Goal: Transaction & Acquisition: Subscribe to service/newsletter

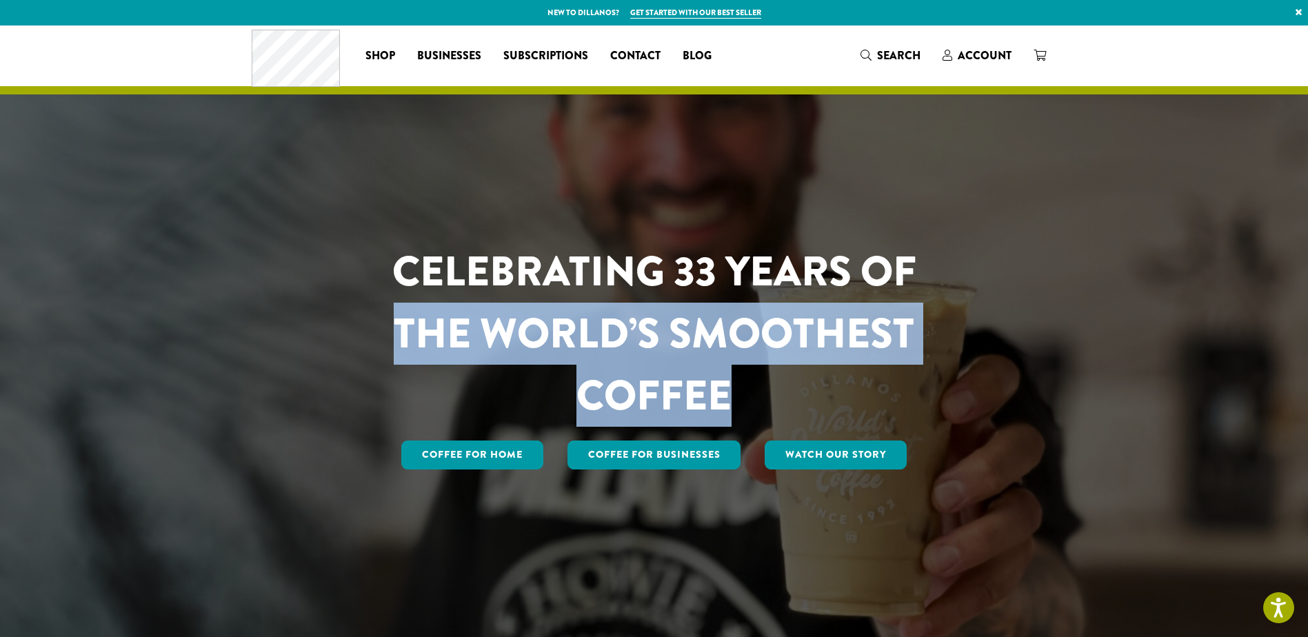
drag, startPoint x: 400, startPoint y: 337, endPoint x: 845, endPoint y: 383, distance: 447.8
click at [845, 383] on h1 "CELEBRATING 33 YEARS OF THE WORLD’S SMOOTHEST COFFEE" at bounding box center [654, 334] width 605 height 186
click at [842, 388] on h1 "CELEBRATING 33 YEARS OF THE WORLD’S SMOOTHEST COFFEE" at bounding box center [654, 334] width 605 height 186
click at [732, 330] on h1 "CELEBRATING 33 YEARS OF THE WORLD’S SMOOTHEST COFFEE" at bounding box center [654, 334] width 605 height 186
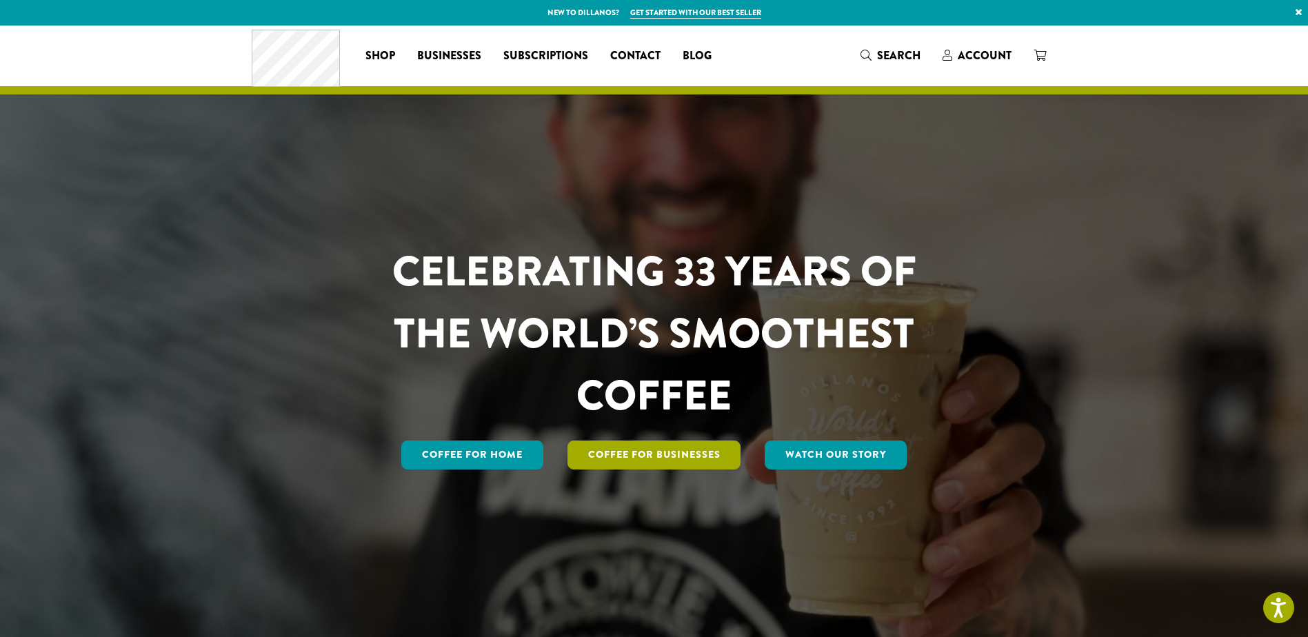
click at [701, 443] on link "Coffee For Businesses" at bounding box center [654, 455] width 174 height 29
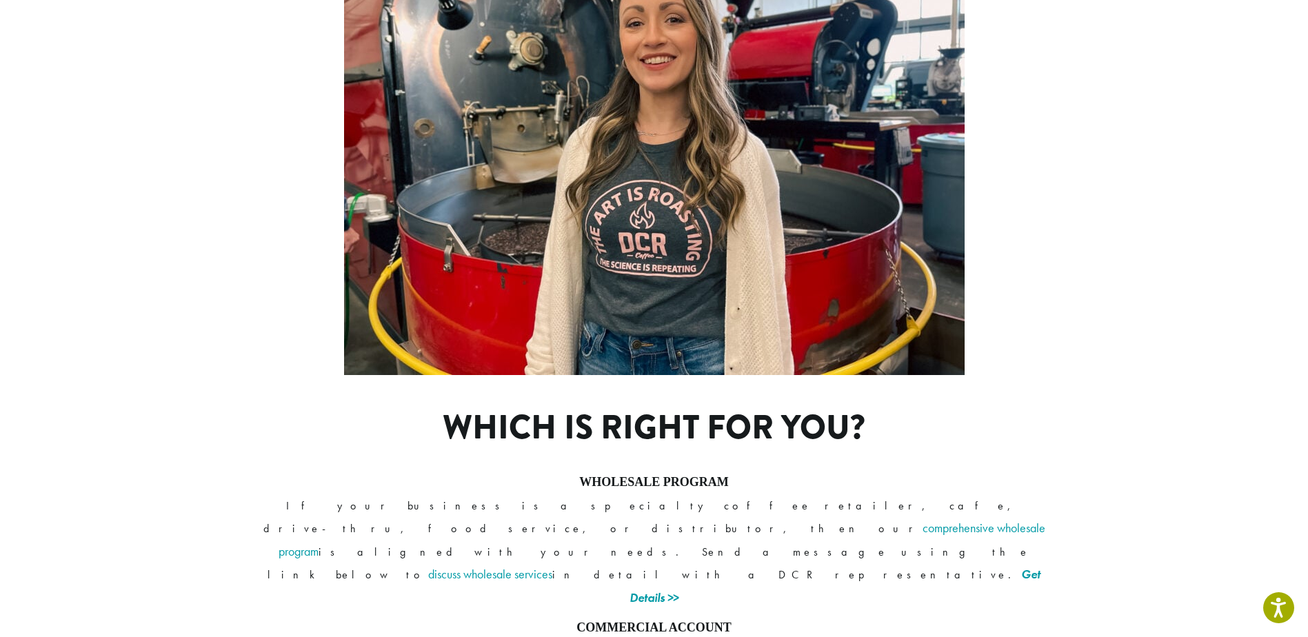
scroll to position [919, 0]
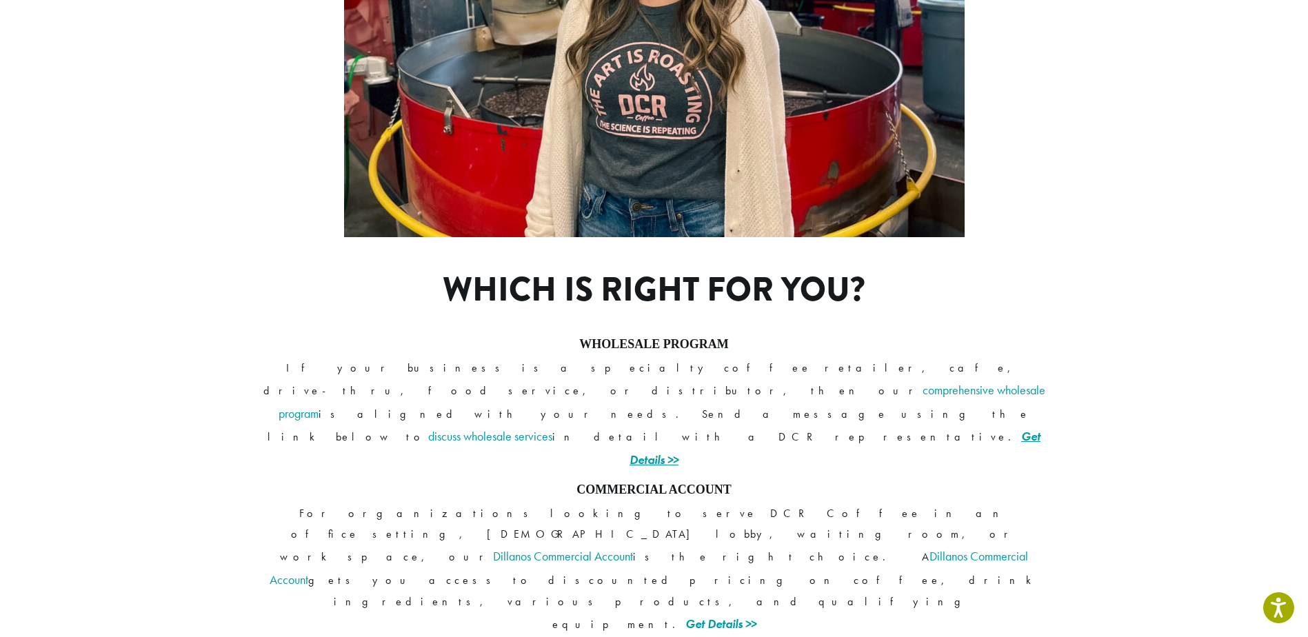
click at [818, 428] on link "Get Details >>" at bounding box center [834, 447] width 411 height 39
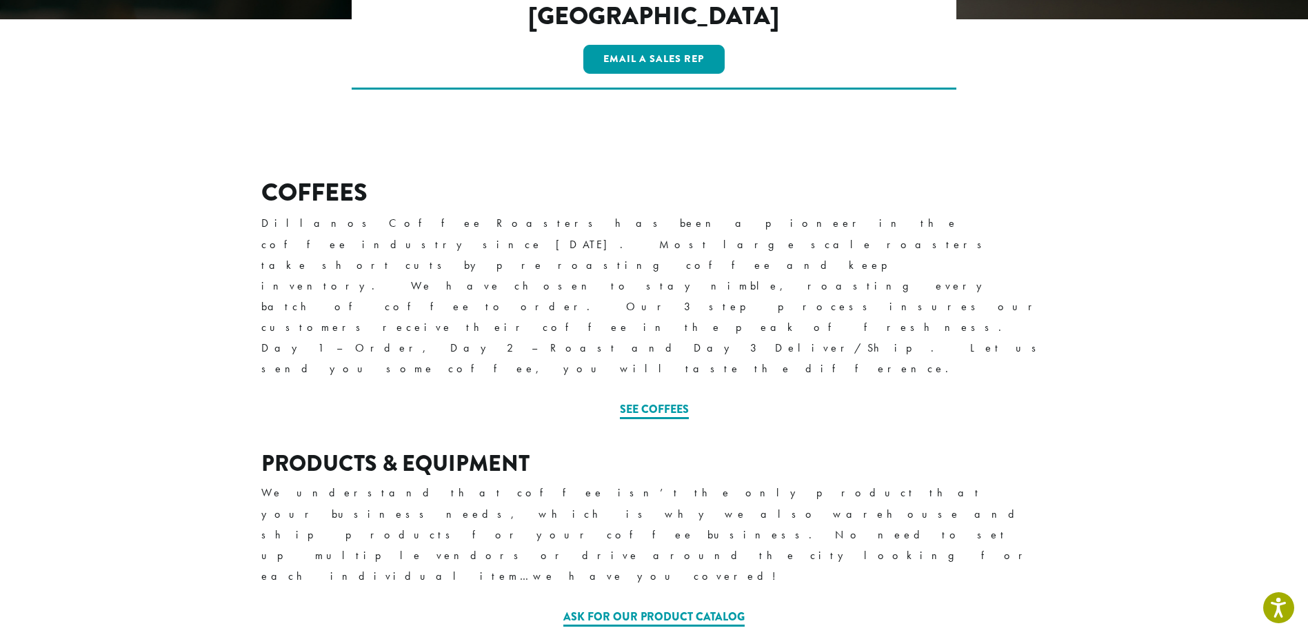
scroll to position [372, 0]
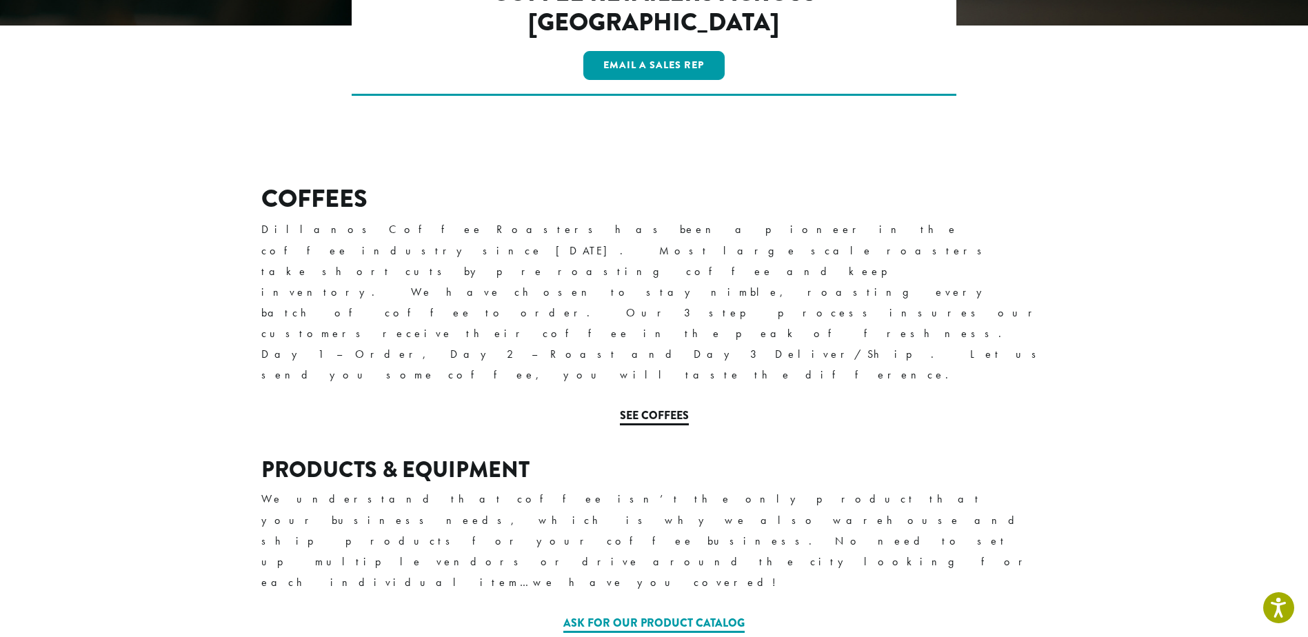
click at [636, 407] on link "See Coffees" at bounding box center [654, 416] width 69 height 18
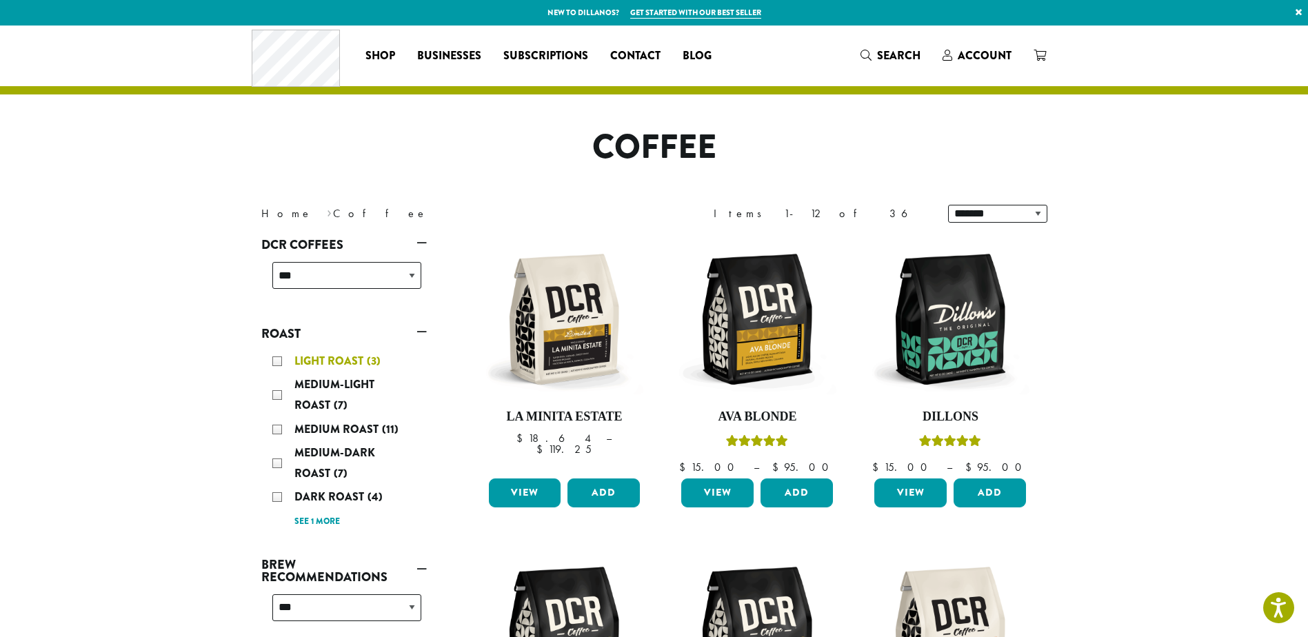
click at [319, 360] on span "Light Roast" at bounding box center [330, 361] width 72 height 16
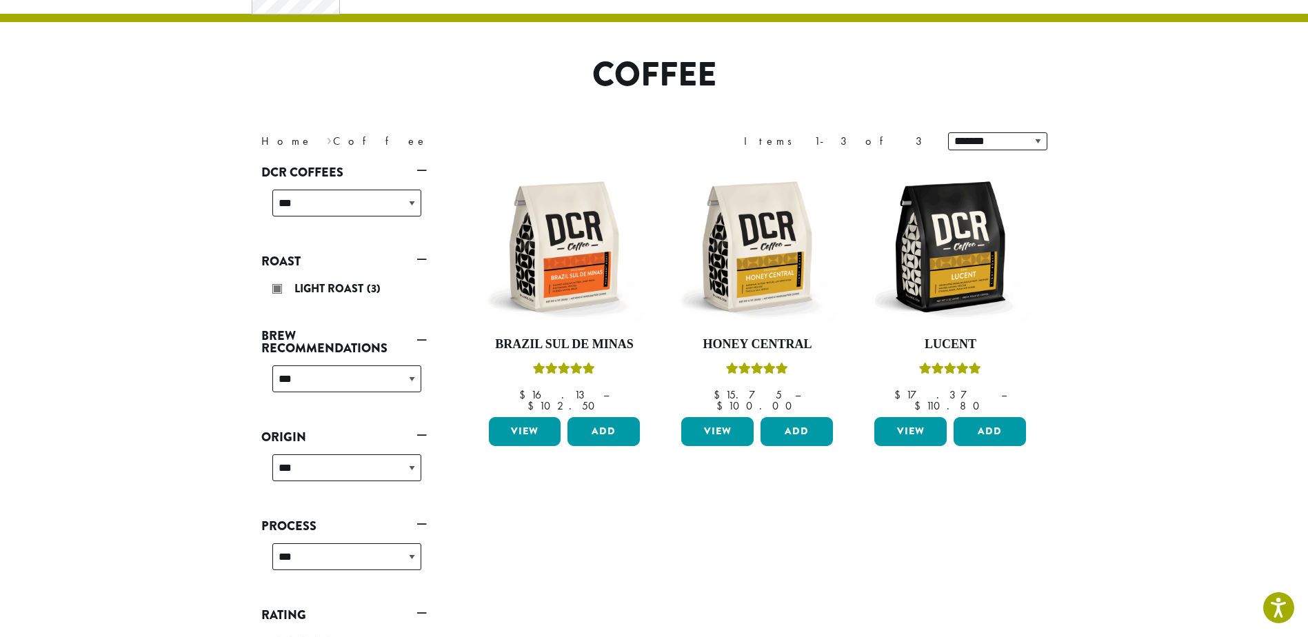
scroll to position [85, 0]
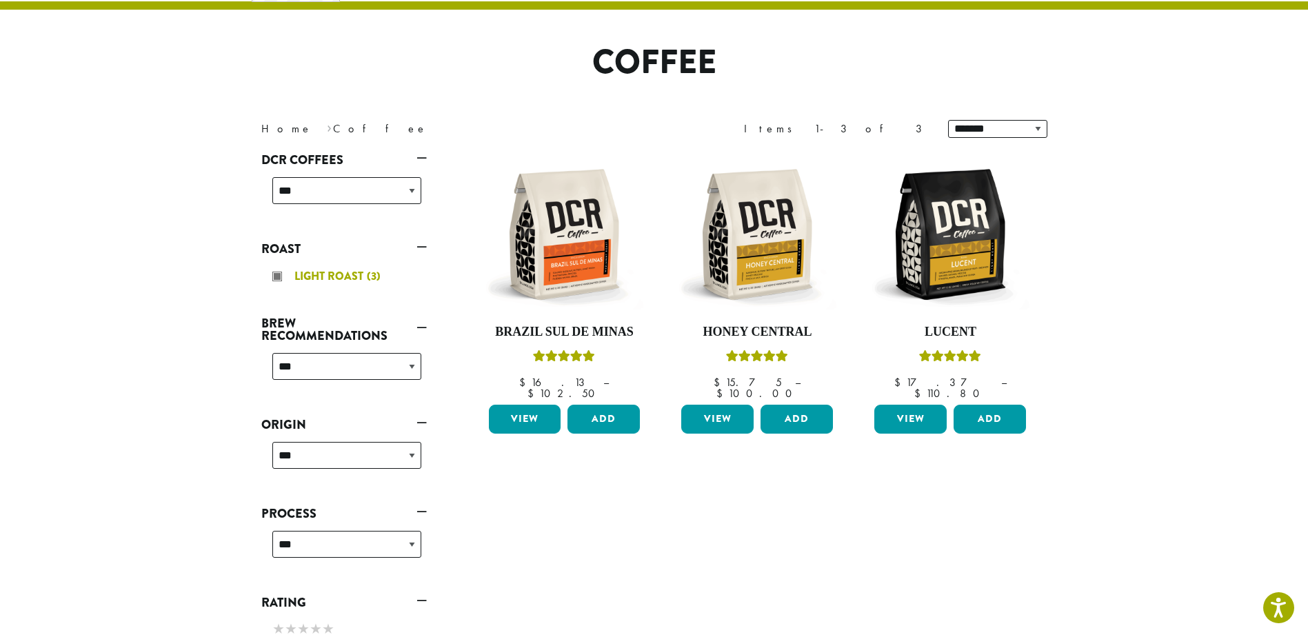
click at [346, 278] on span "Light Roast" at bounding box center [330, 276] width 72 height 16
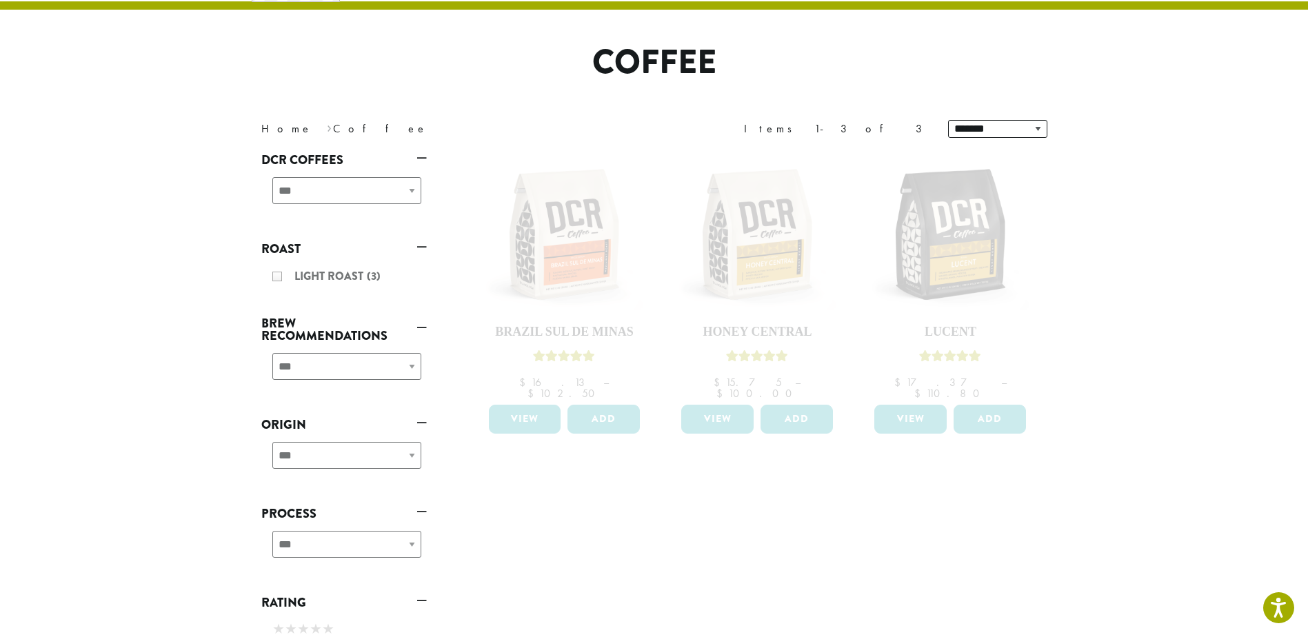
click at [350, 274] on div "Light Roast (3)" at bounding box center [343, 278] width 165 height 34
click at [324, 276] on div "Light Roast (3)" at bounding box center [343, 278] width 165 height 34
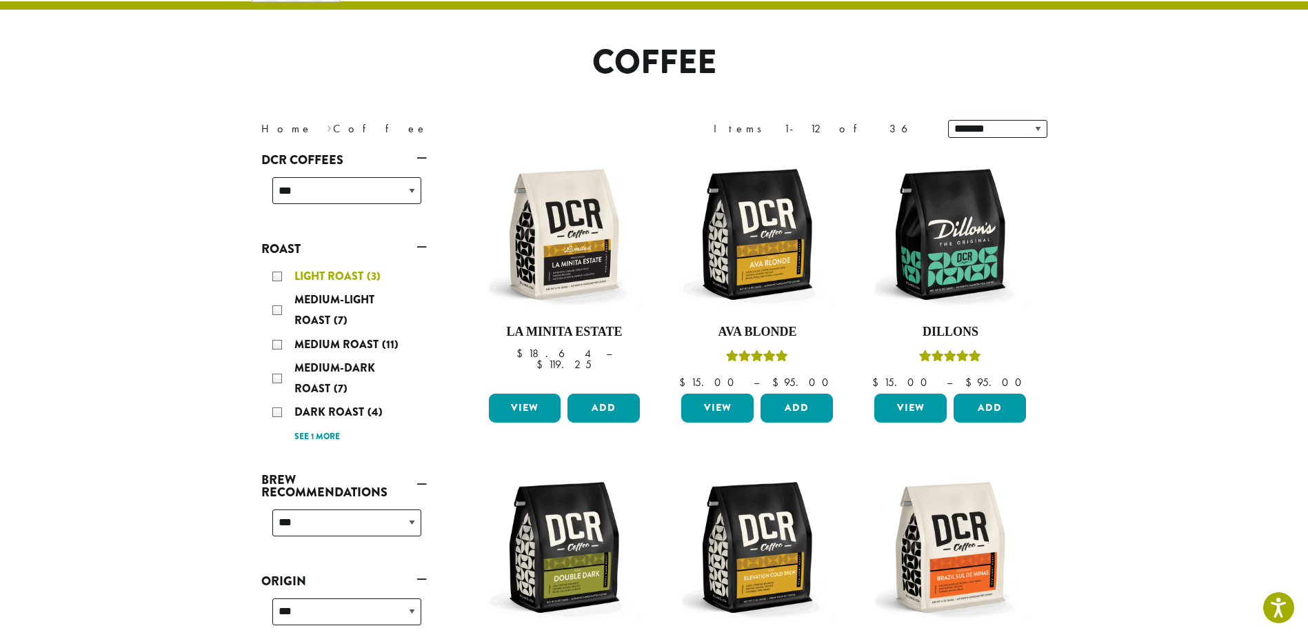
click at [272, 283] on div "Light Roast (3)" at bounding box center [346, 276] width 149 height 21
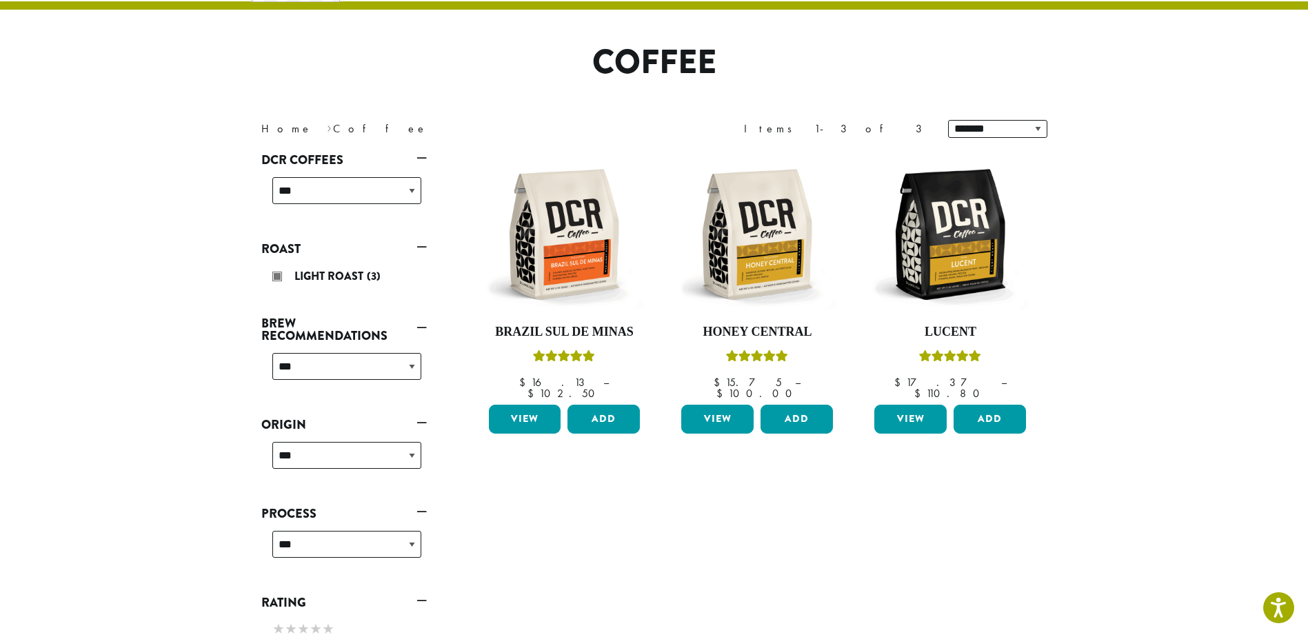
click at [278, 315] on link "Brew Recommendations" at bounding box center [343, 330] width 165 height 36
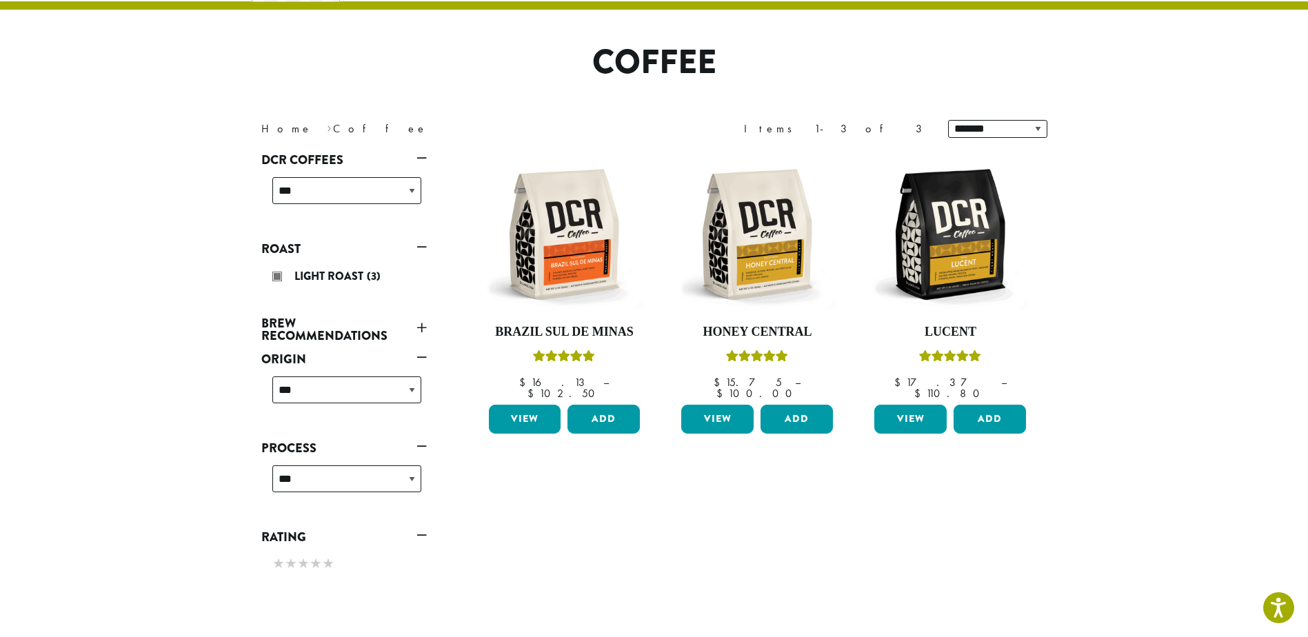
click at [212, 319] on section "**********" at bounding box center [654, 286] width 1308 height 690
click at [312, 321] on link "Brew Recommendations" at bounding box center [343, 330] width 165 height 36
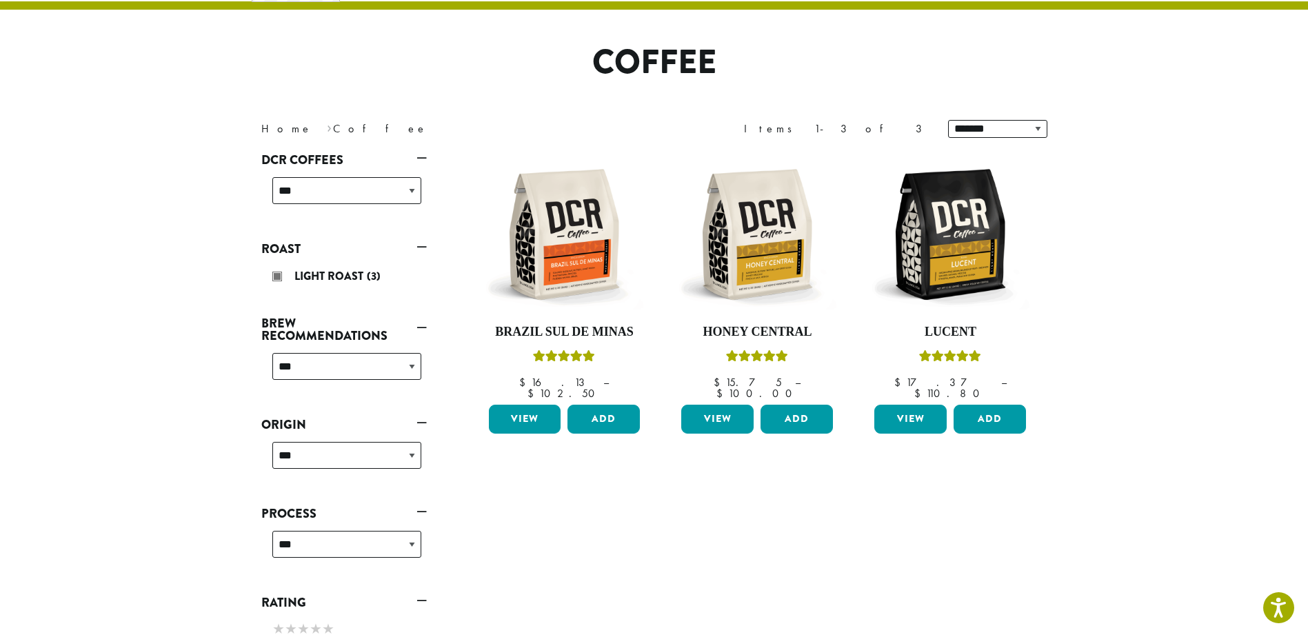
click at [722, 534] on div "**********" at bounding box center [758, 405] width 600 height 514
click at [764, 288] on img at bounding box center [757, 234] width 159 height 159
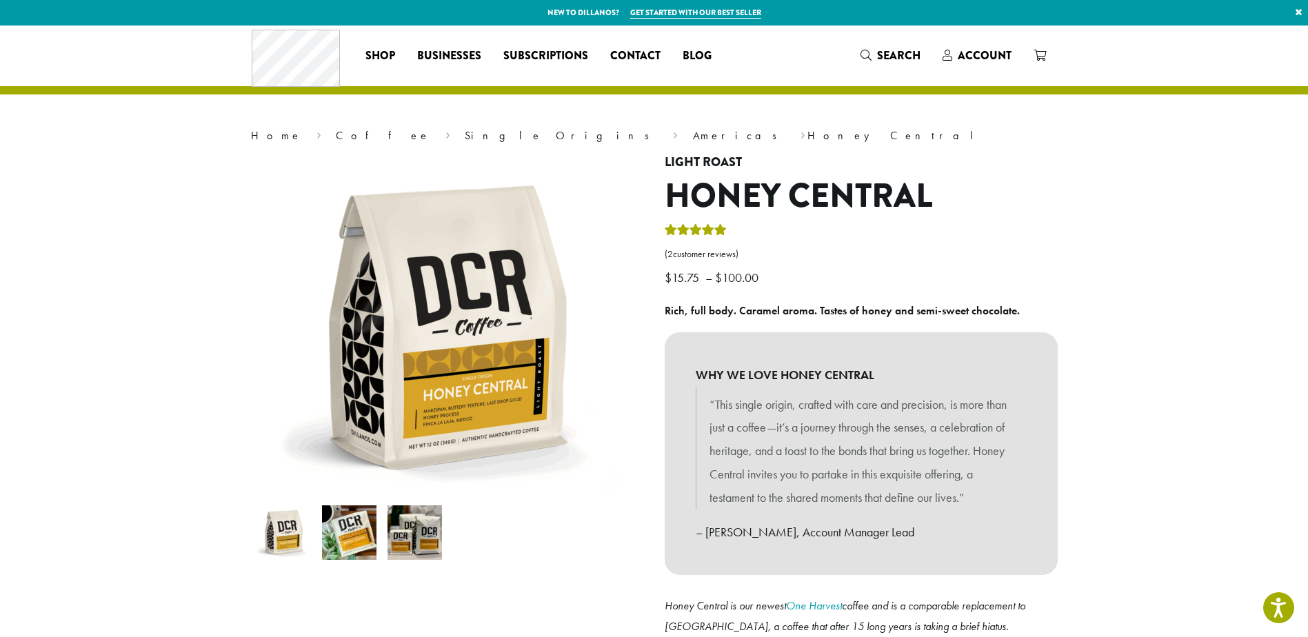
click at [1042, 359] on div "WHY WE LOVE HONEY CENTRAL “This single origin, crafted with care and precision,…" at bounding box center [861, 453] width 393 height 243
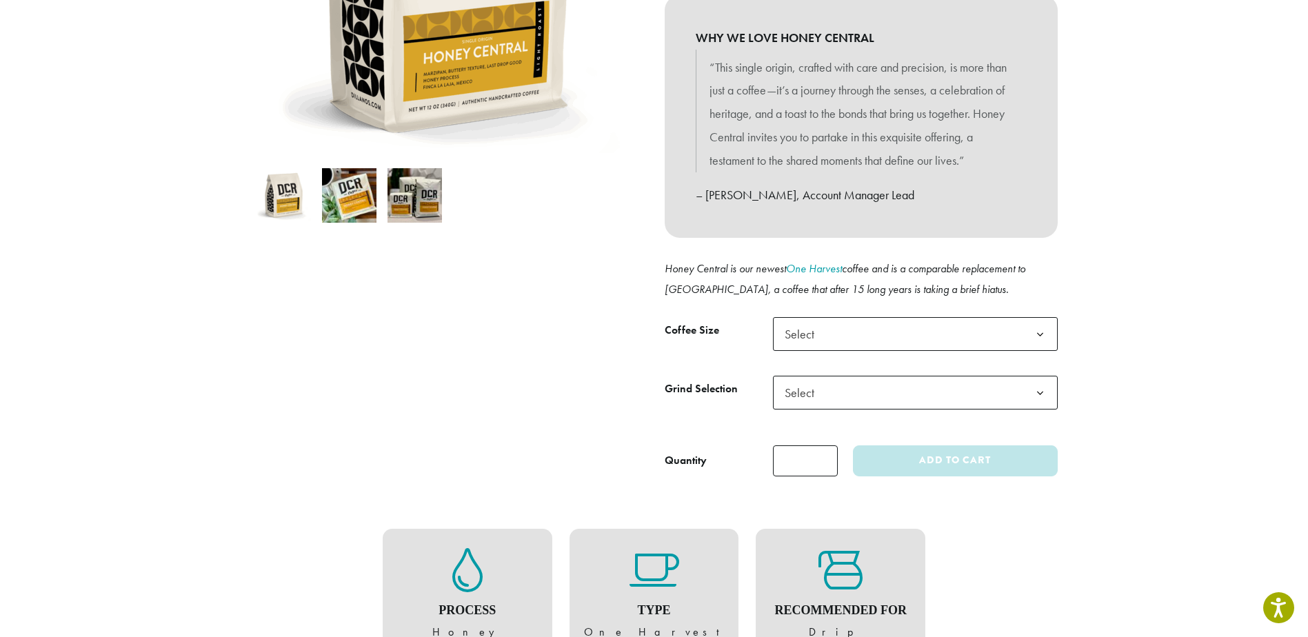
scroll to position [367, 0]
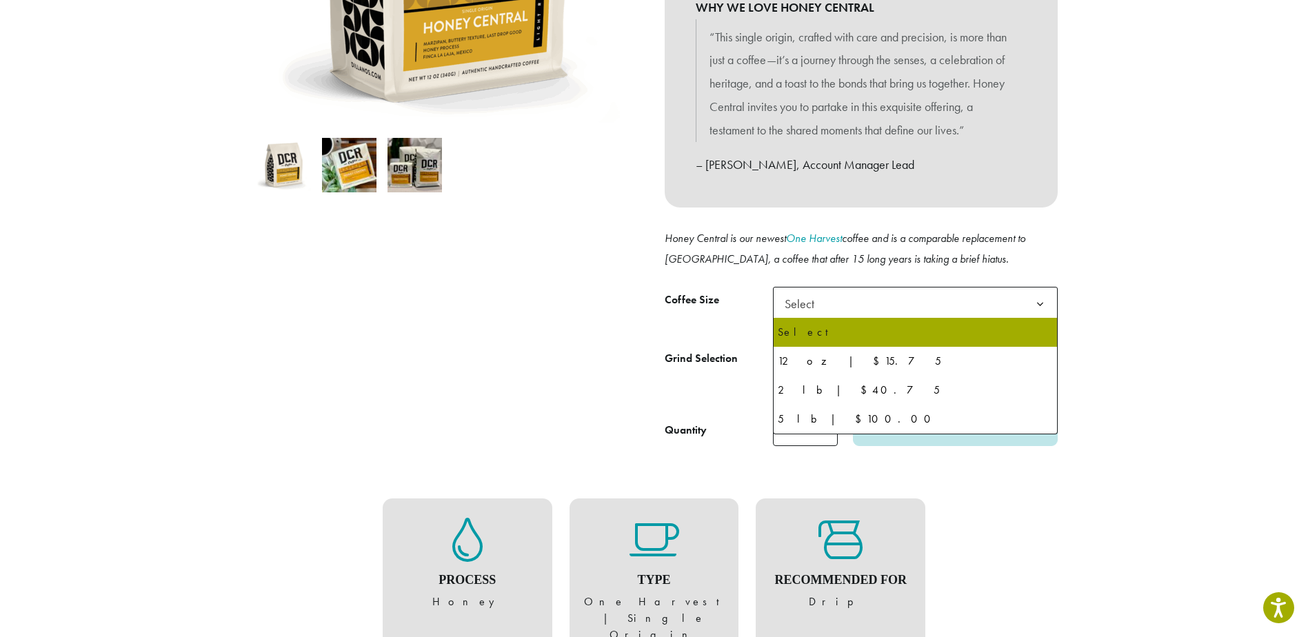
click at [940, 302] on span "Select" at bounding box center [915, 304] width 285 height 34
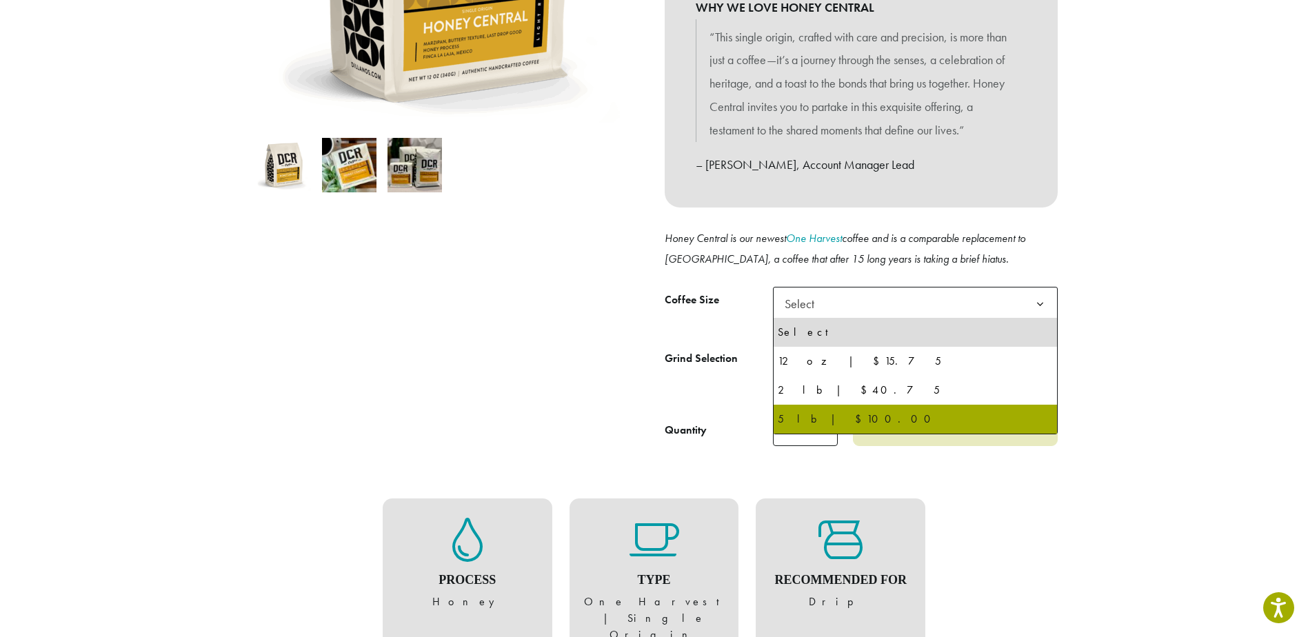
select select "**********"
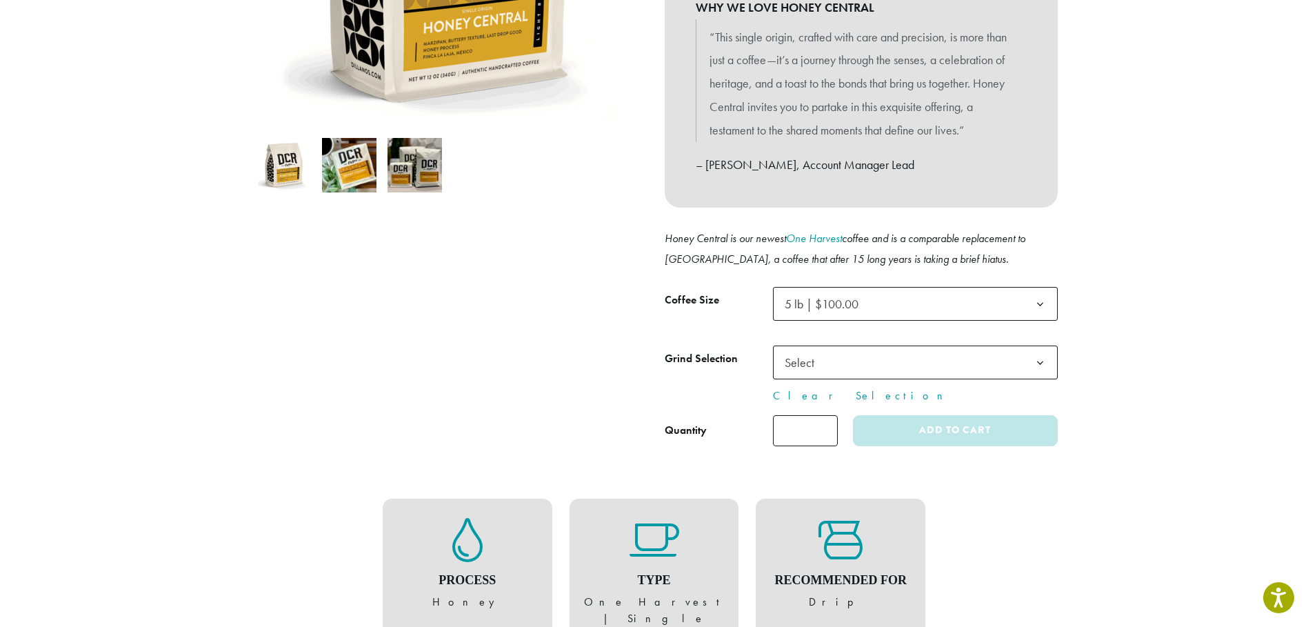
click at [918, 359] on span "Select" at bounding box center [915, 362] width 285 height 34
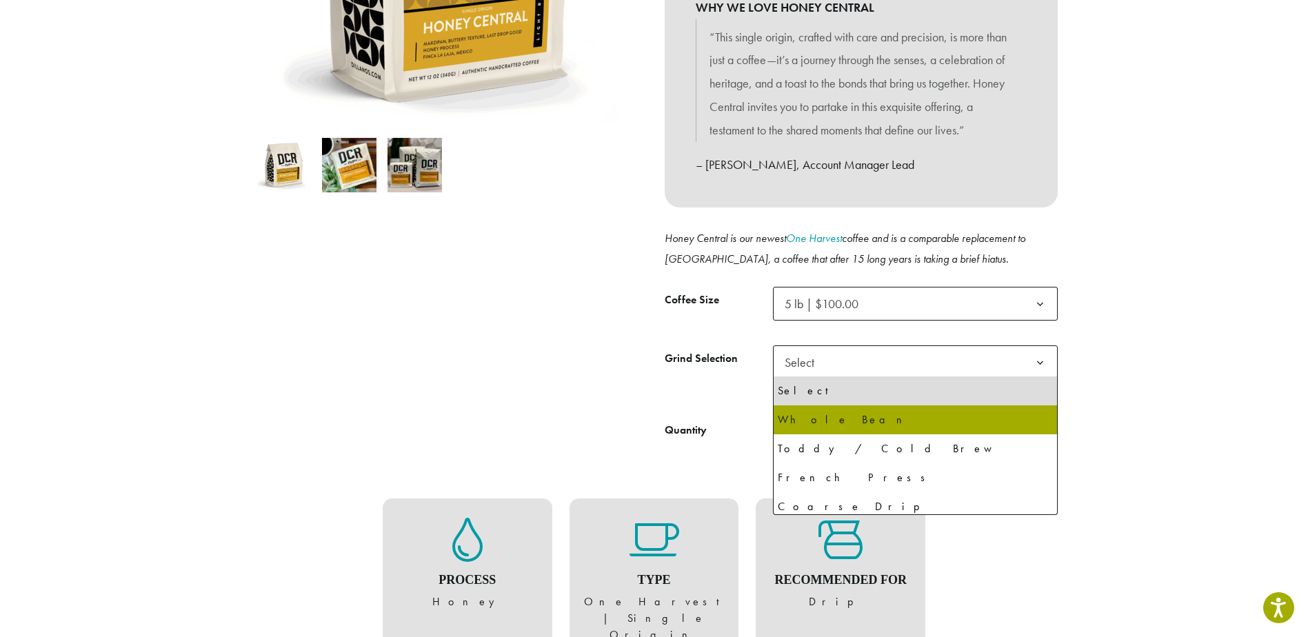
select select "**********"
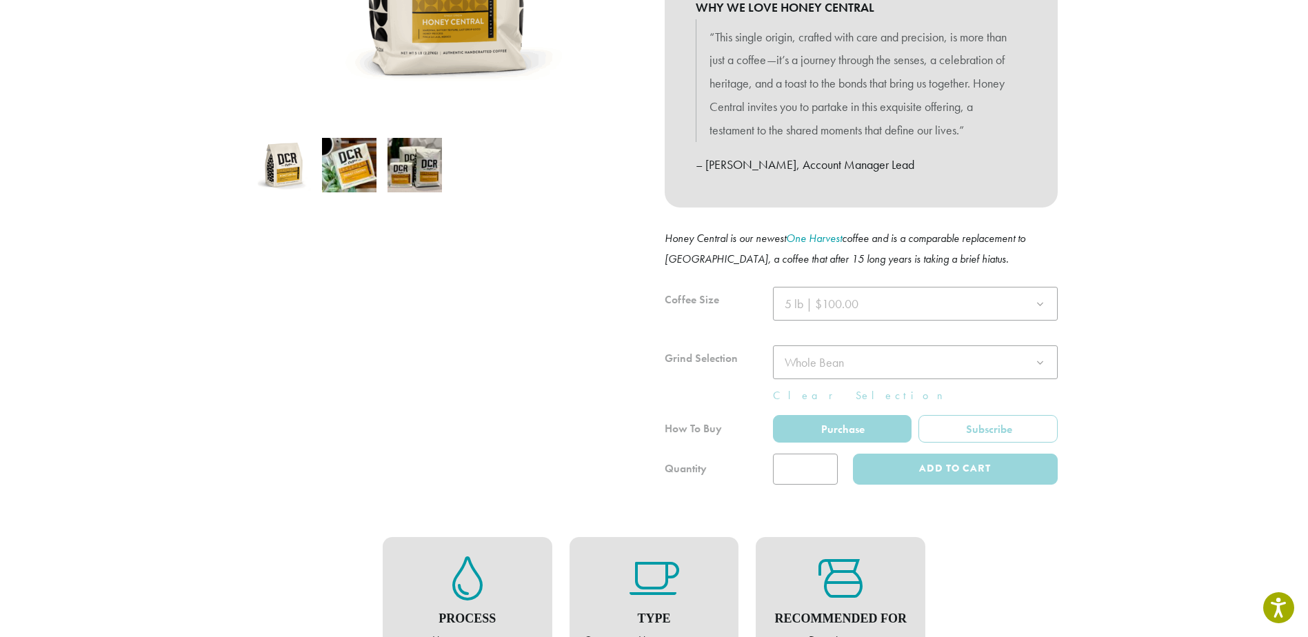
click at [1153, 379] on section "Home › Coffee › Single Origins › Americas › Honey Central Light Roast Honey Cen…" at bounding box center [654, 590] width 1308 height 1865
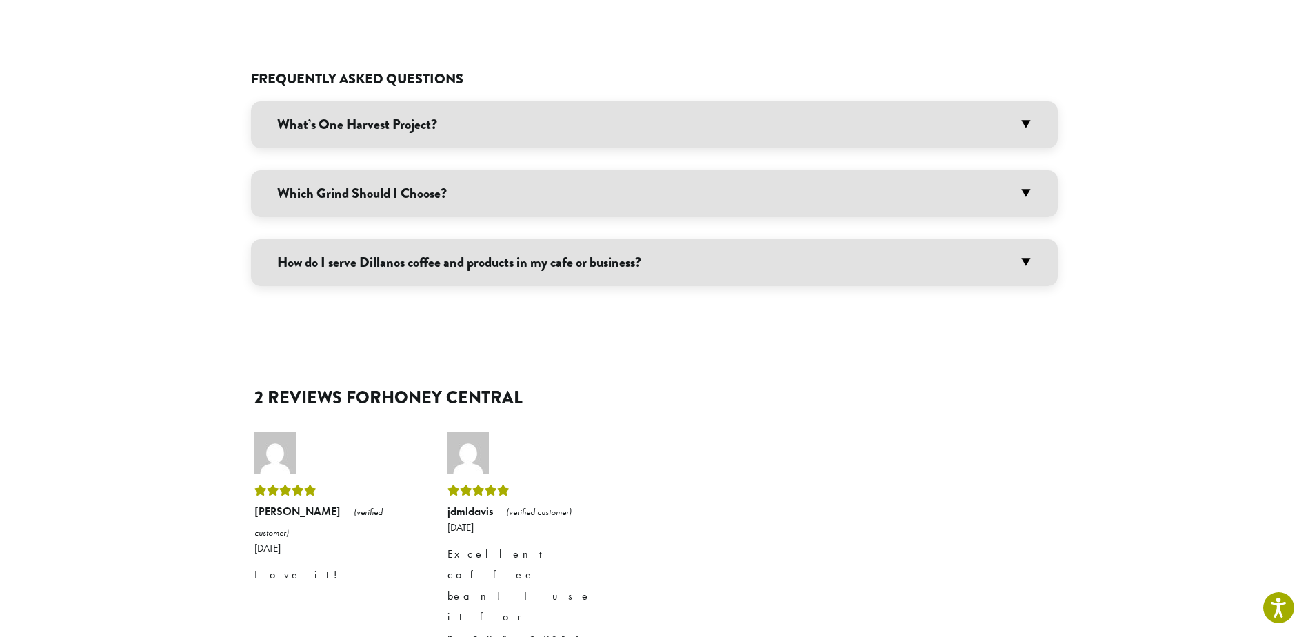
scroll to position [1103, 0]
click at [376, 241] on h3 "How do I serve Dillanos coffee and products in my cafe or business?" at bounding box center [654, 264] width 807 height 47
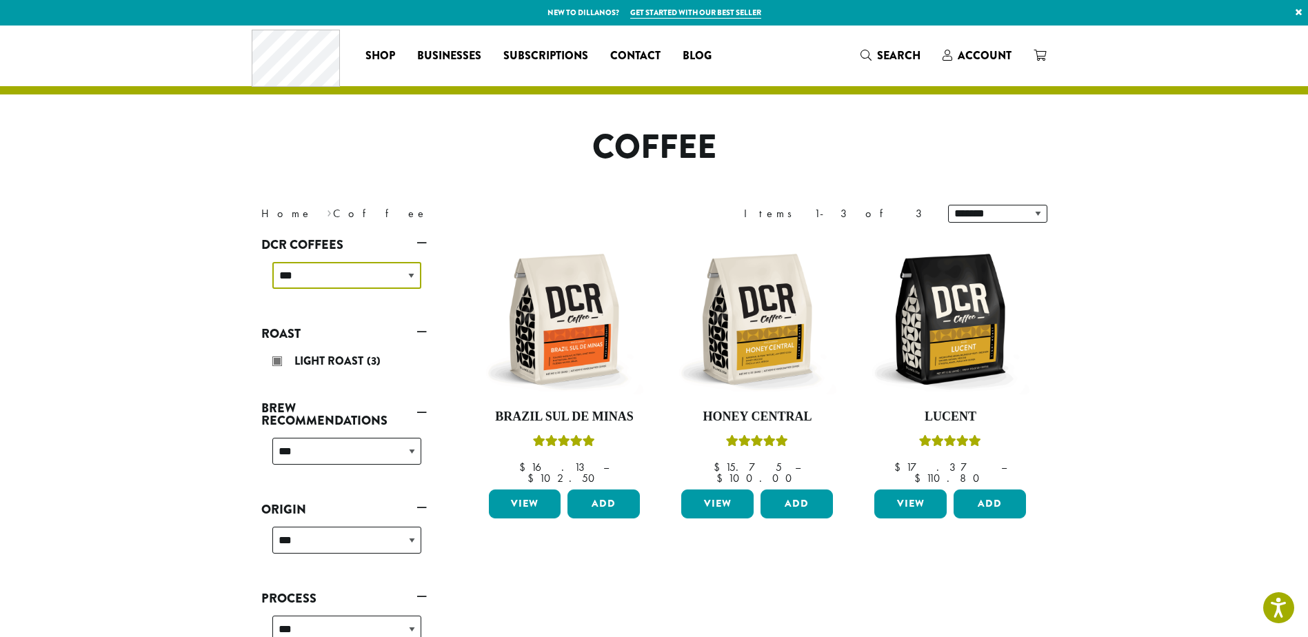
click at [322, 267] on select "**********" at bounding box center [346, 275] width 149 height 27
click at [297, 359] on span "Light Roast" at bounding box center [330, 361] width 72 height 16
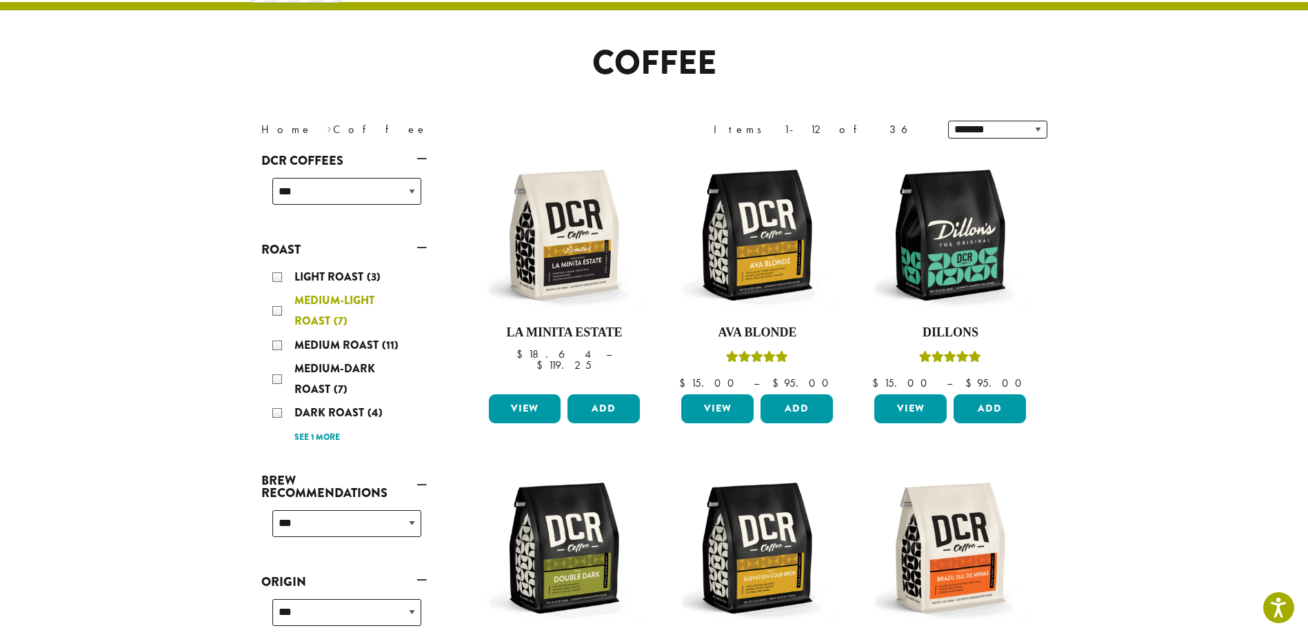
scroll to position [85, 0]
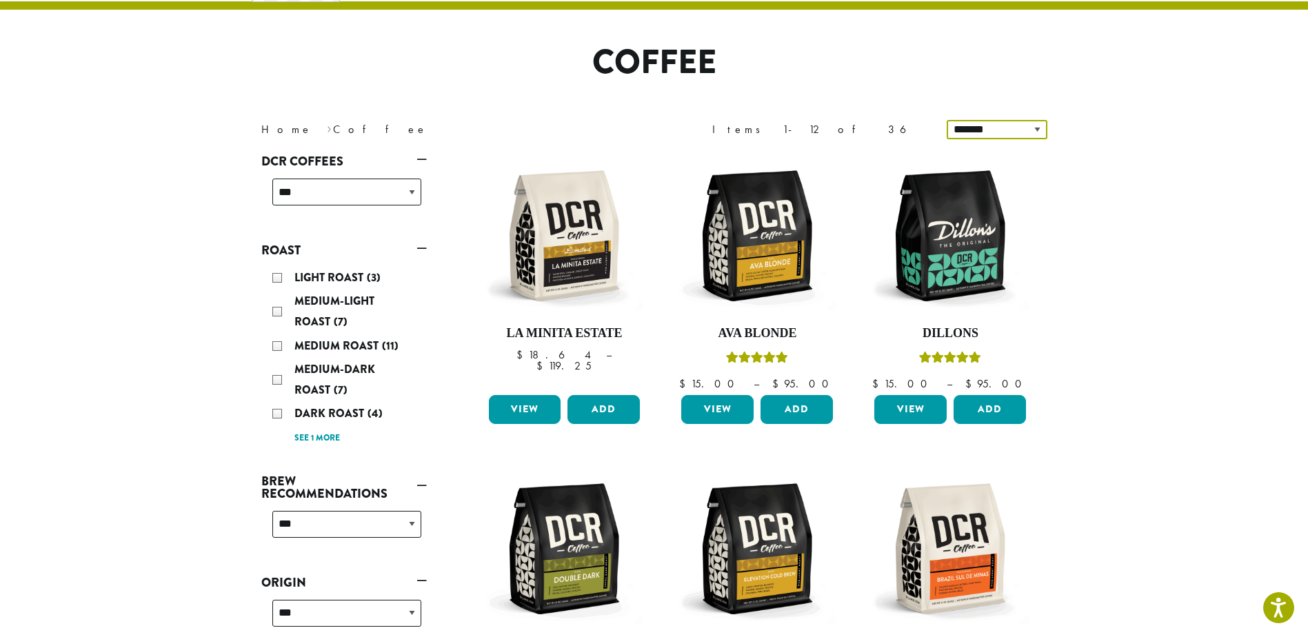
click at [984, 136] on select "**********" at bounding box center [997, 129] width 101 height 19
select select "*****"
click at [948, 120] on select "**********" at bounding box center [997, 129] width 101 height 19
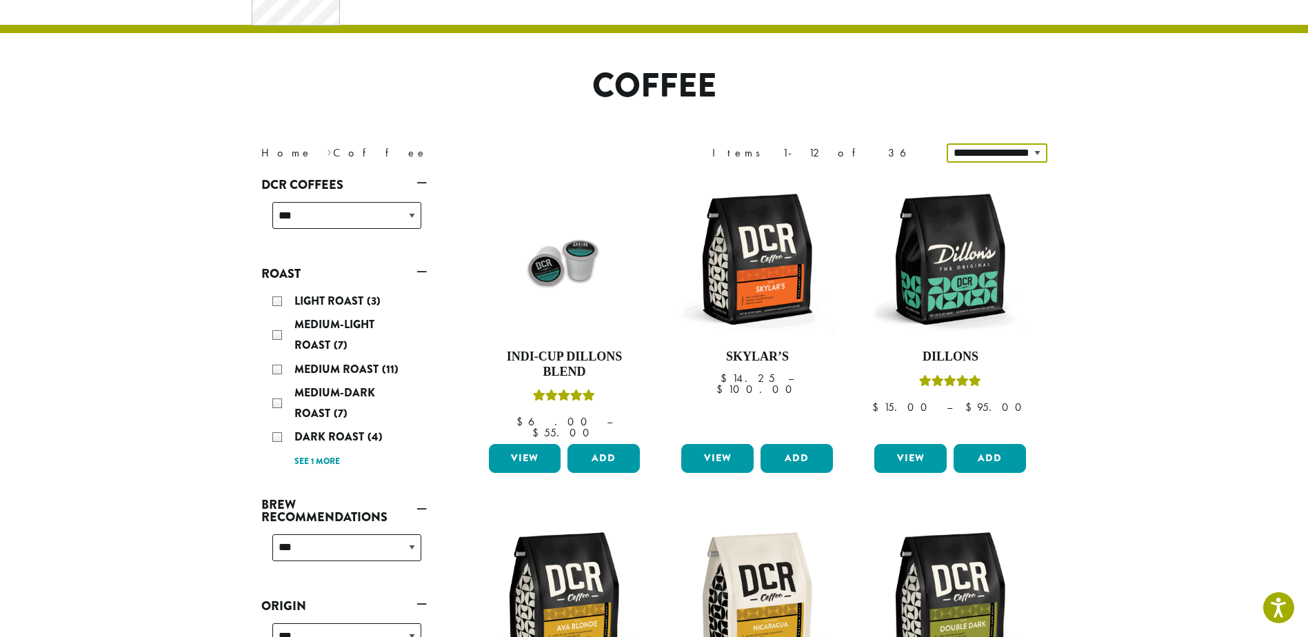
scroll to position [92, 0]
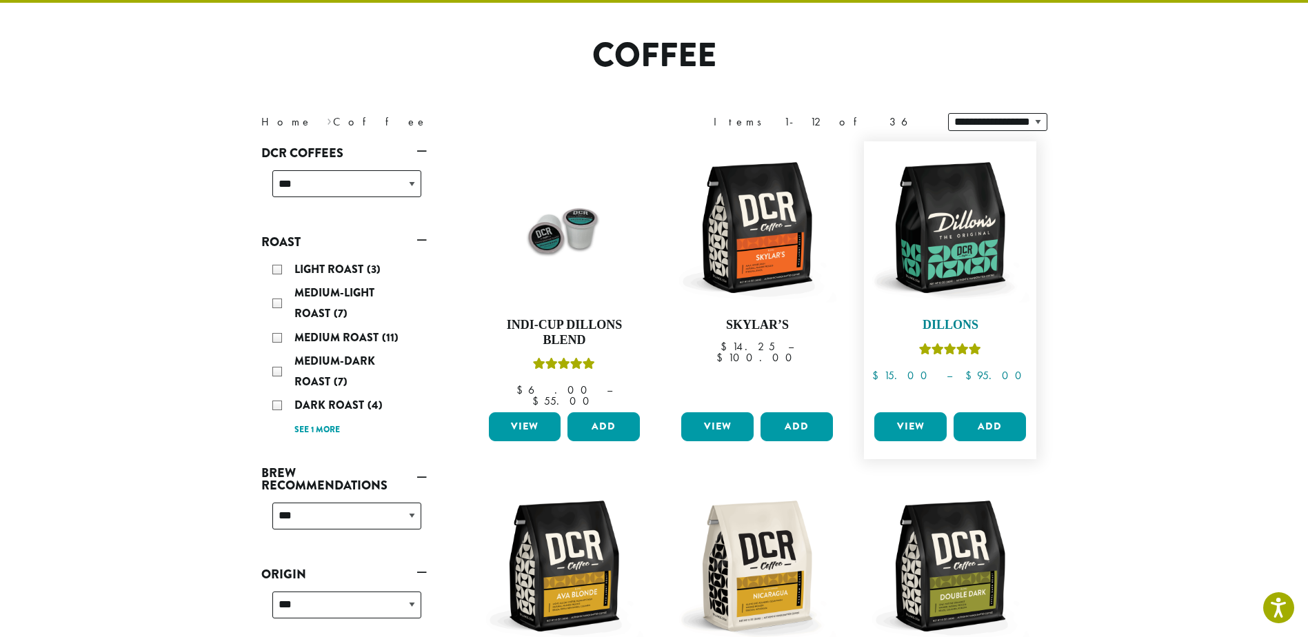
click at [956, 268] on img at bounding box center [950, 227] width 159 height 159
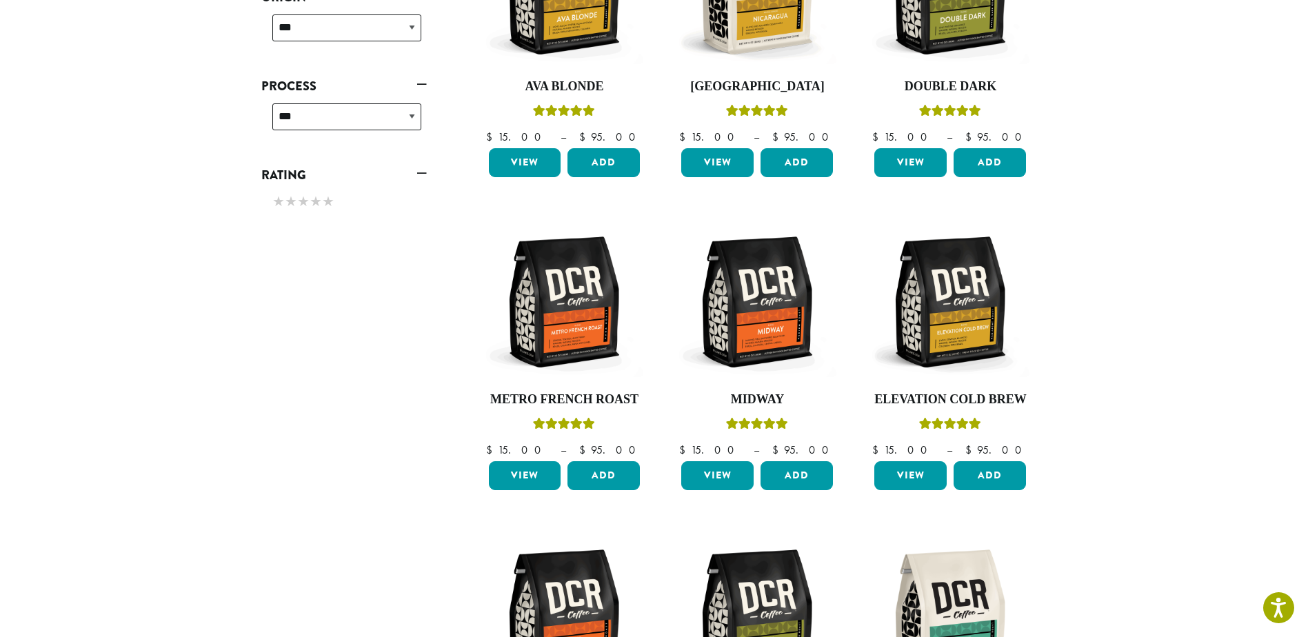
scroll to position [0, 0]
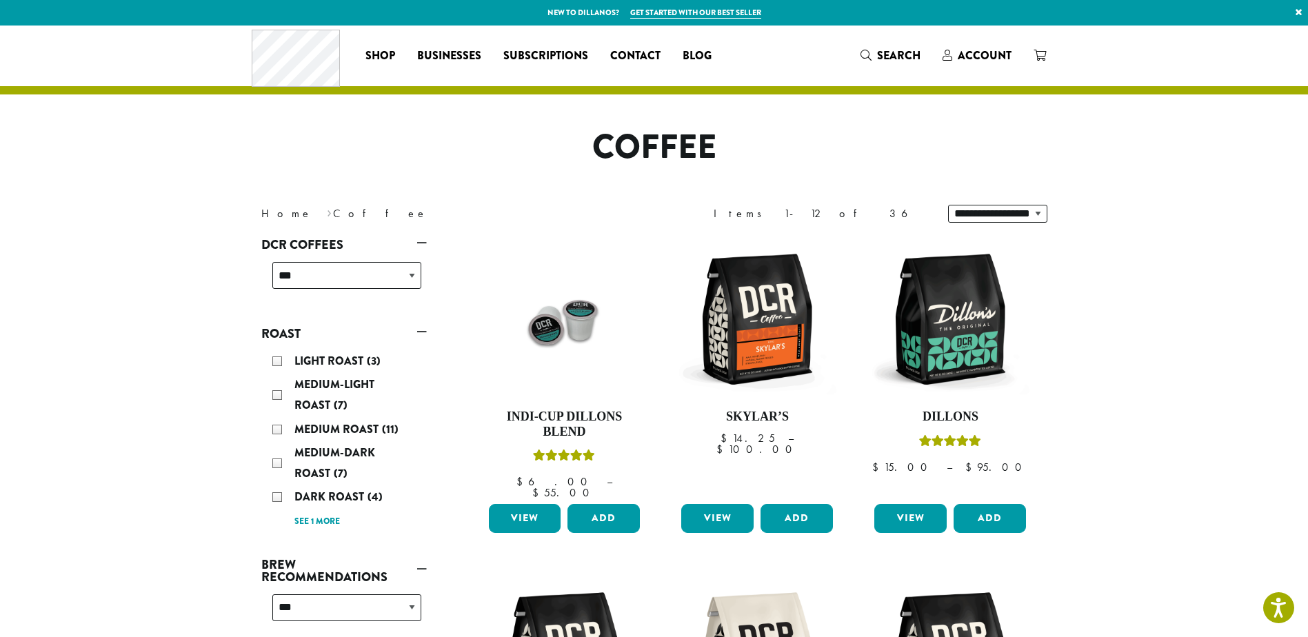
drag, startPoint x: 259, startPoint y: 501, endPoint x: 263, endPoint y: 179, distance: 321.3
click at [527, 56] on span "Subscriptions" at bounding box center [545, 56] width 85 height 17
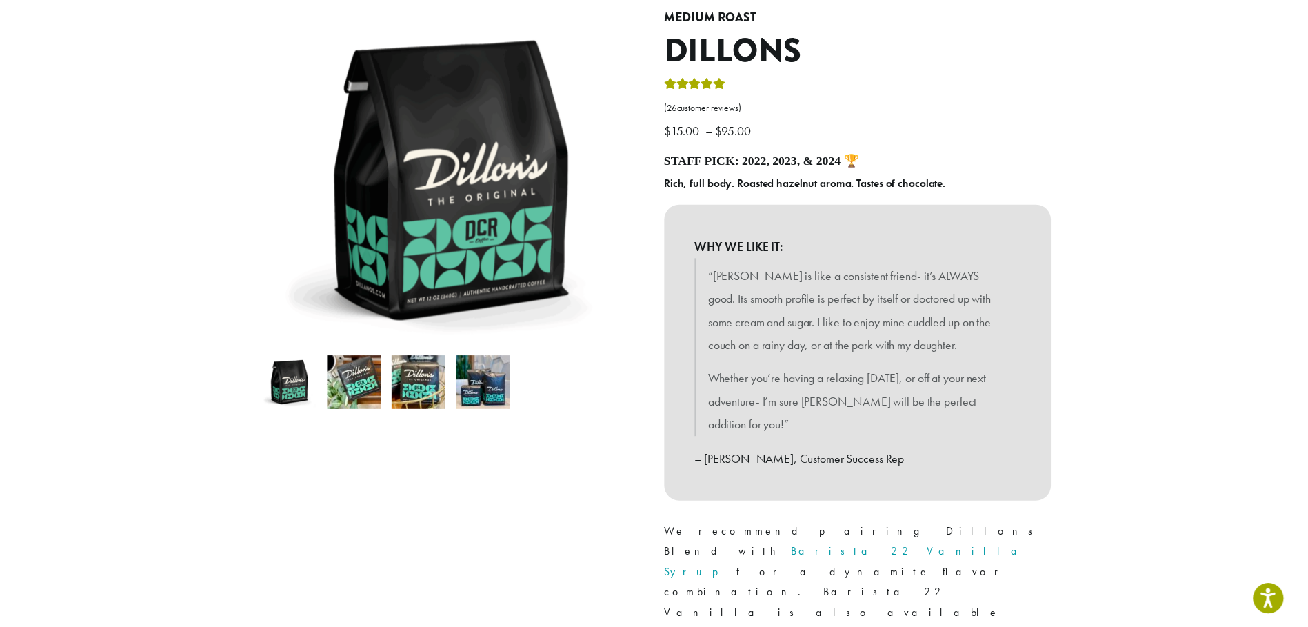
scroll to position [460, 0]
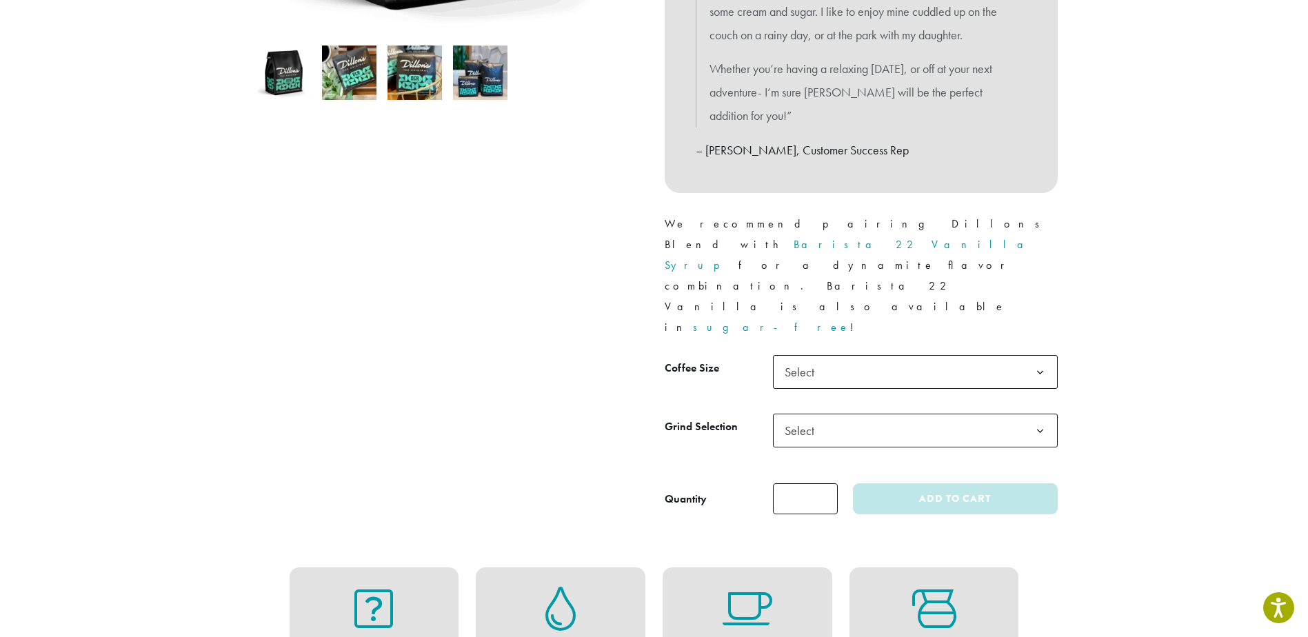
click at [857, 355] on span "Select" at bounding box center [915, 372] width 285 height 34
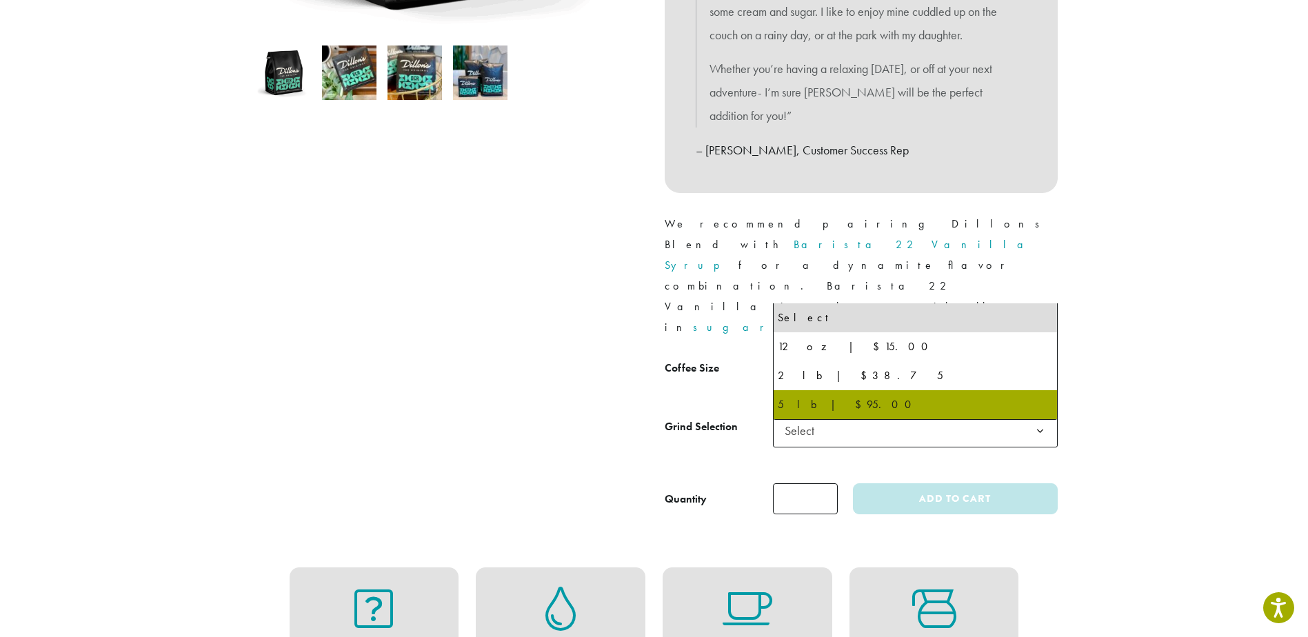
select select "**********"
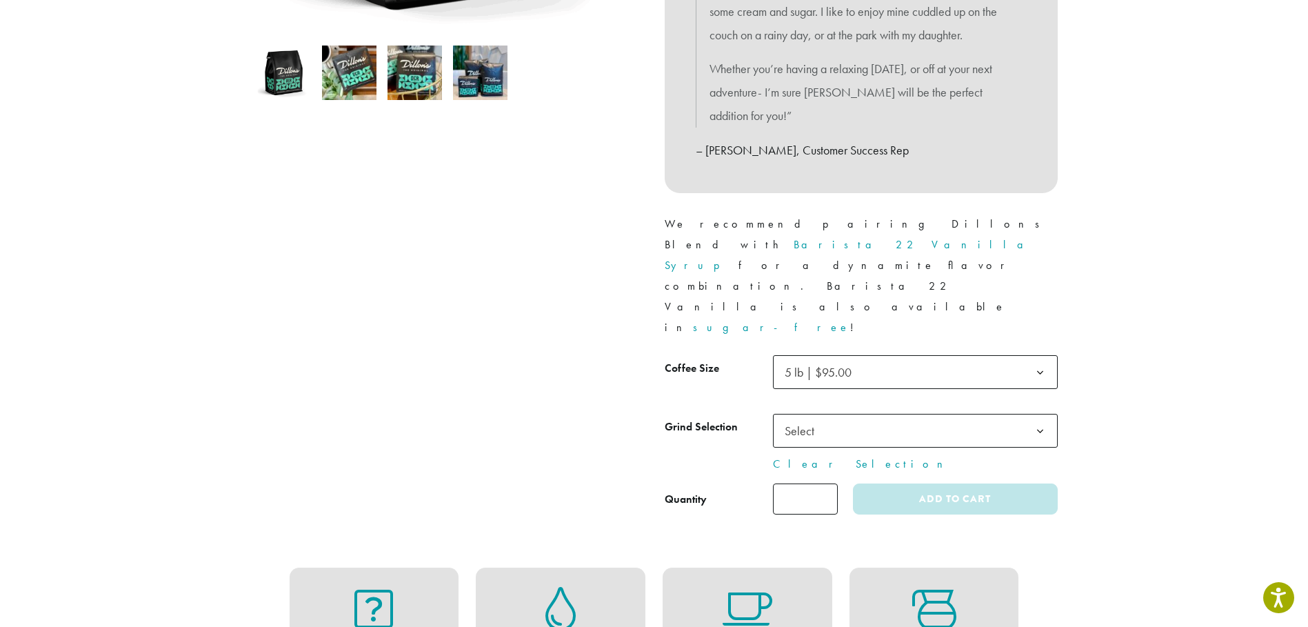
click at [843, 414] on span "Select" at bounding box center [915, 431] width 285 height 34
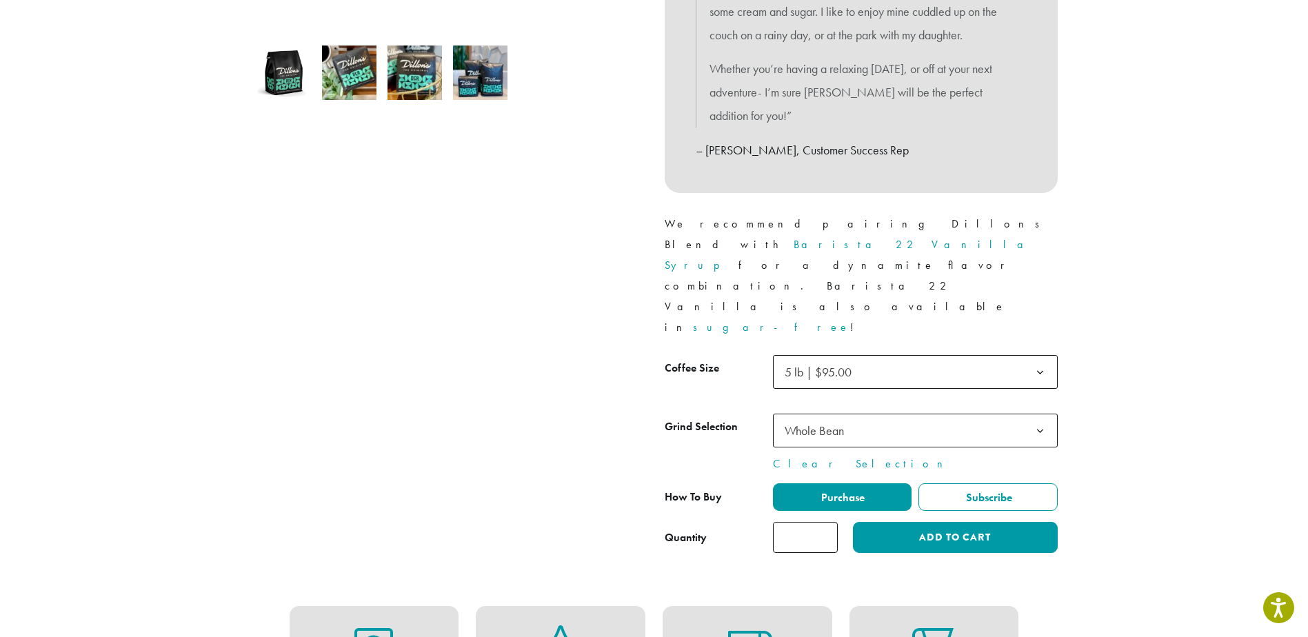
click at [905, 414] on span "Whole Bean" at bounding box center [915, 431] width 285 height 34
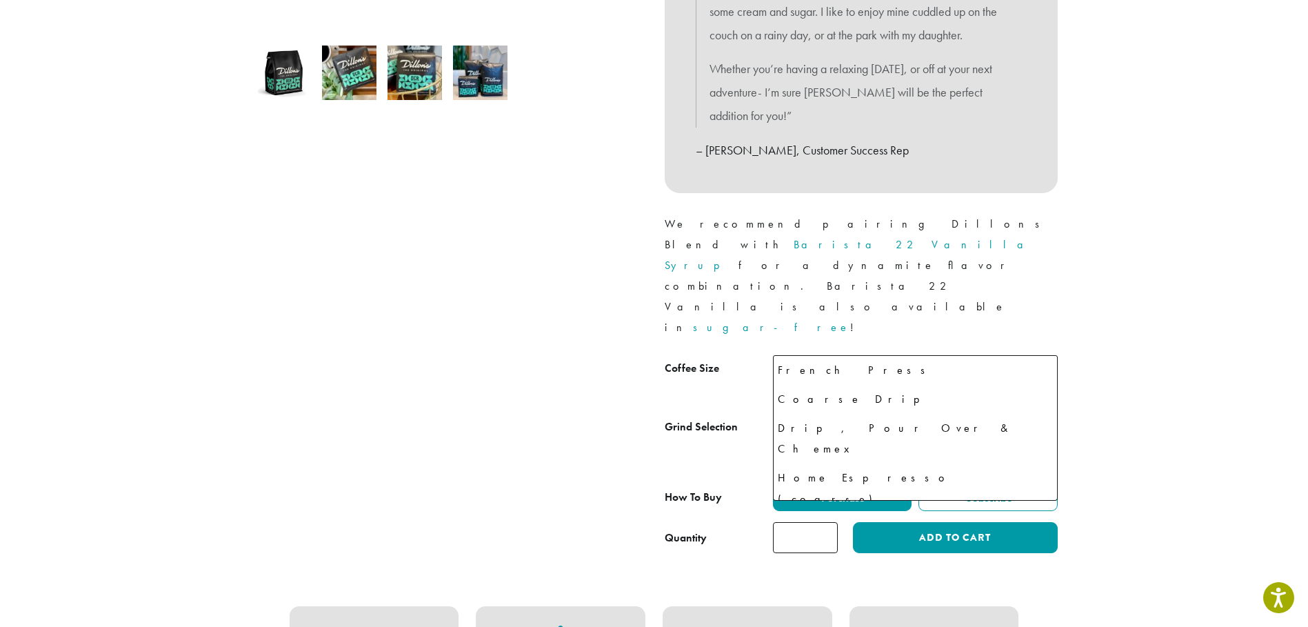
scroll to position [94, 0]
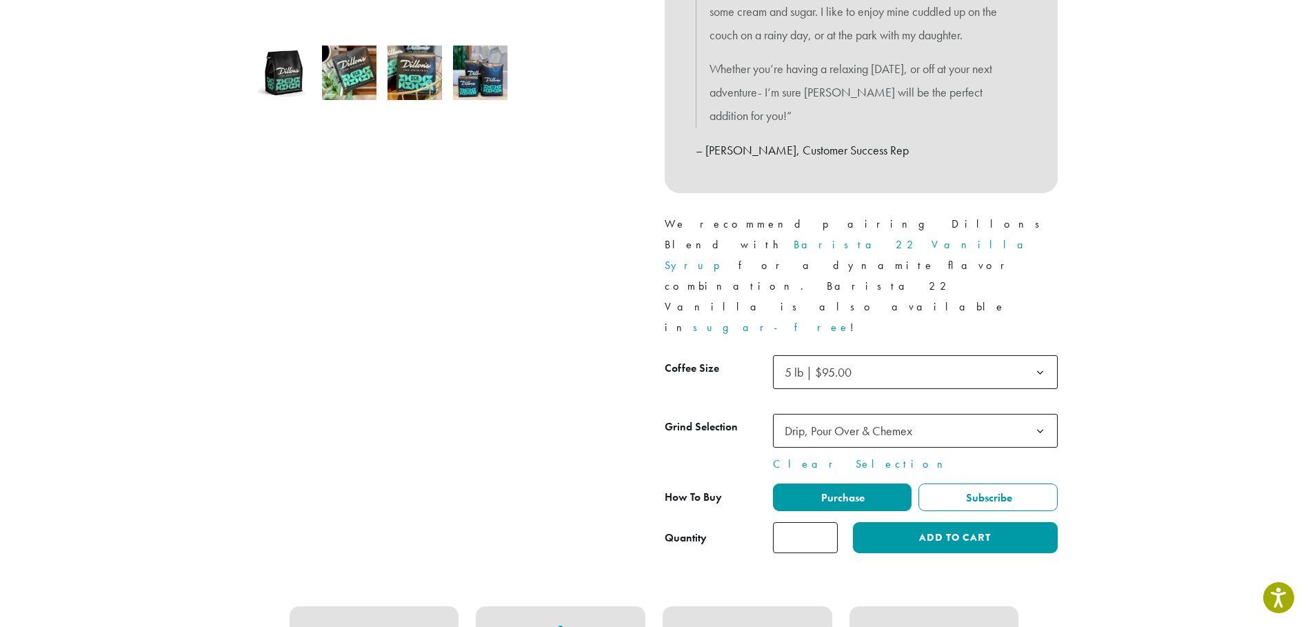
click at [920, 417] on span "Drip, Pour Over & Chemex" at bounding box center [852, 430] width 147 height 27
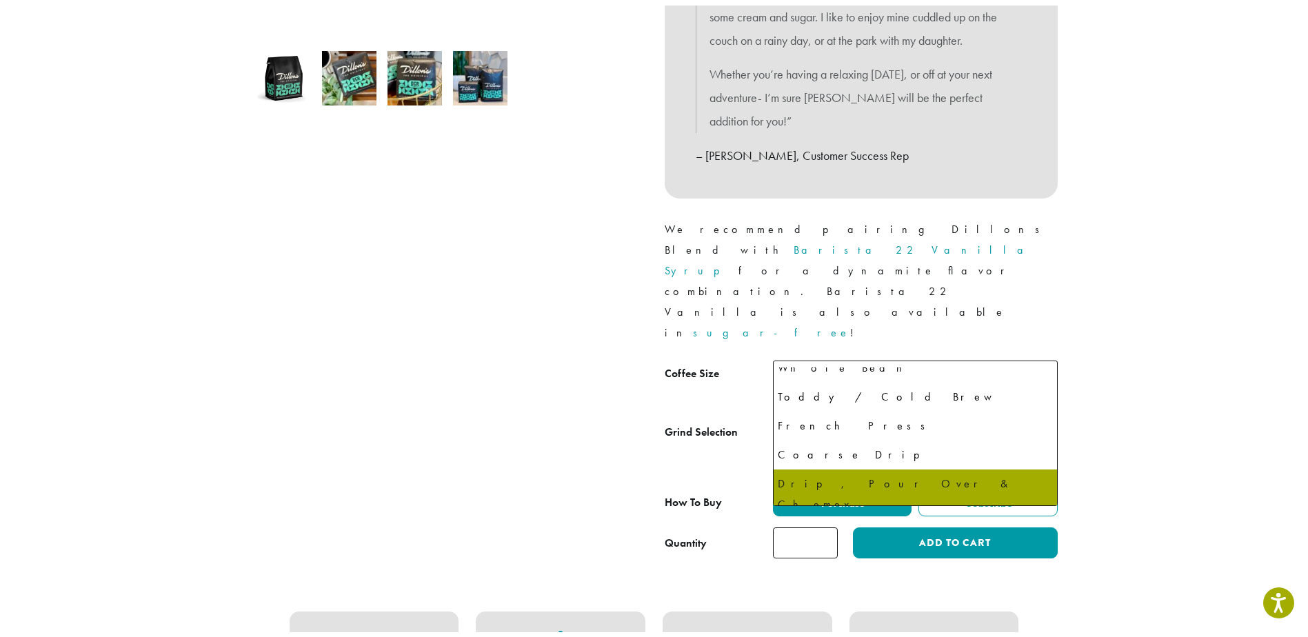
scroll to position [0, 0]
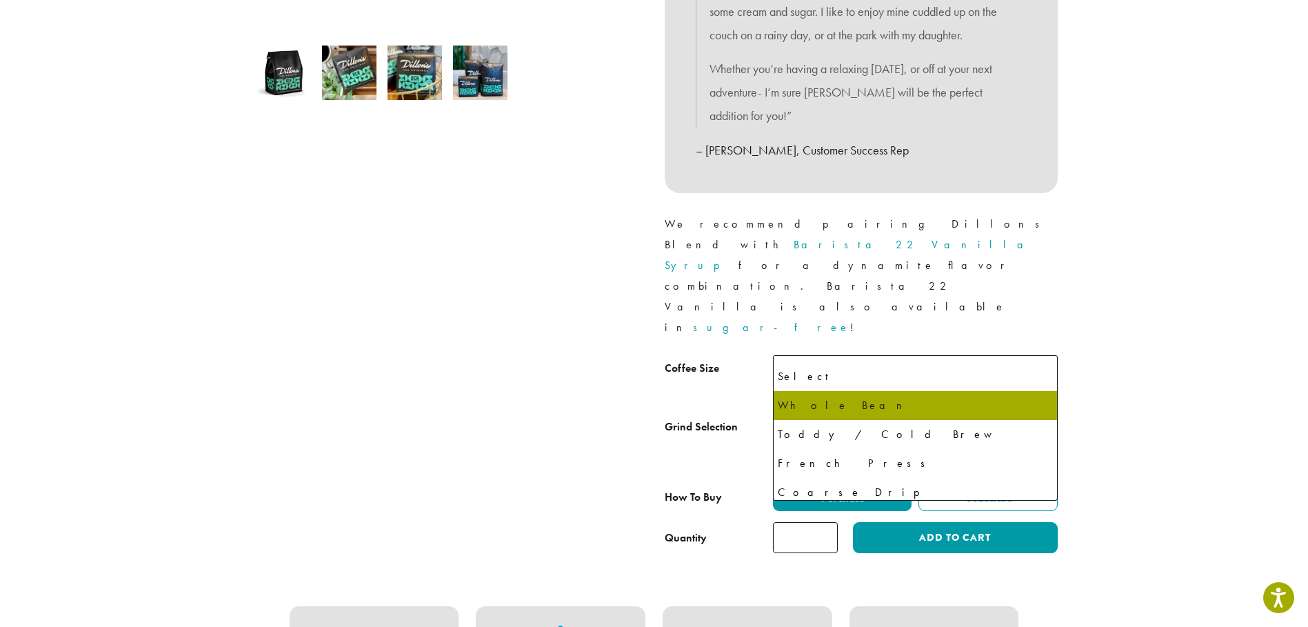
select select "**********"
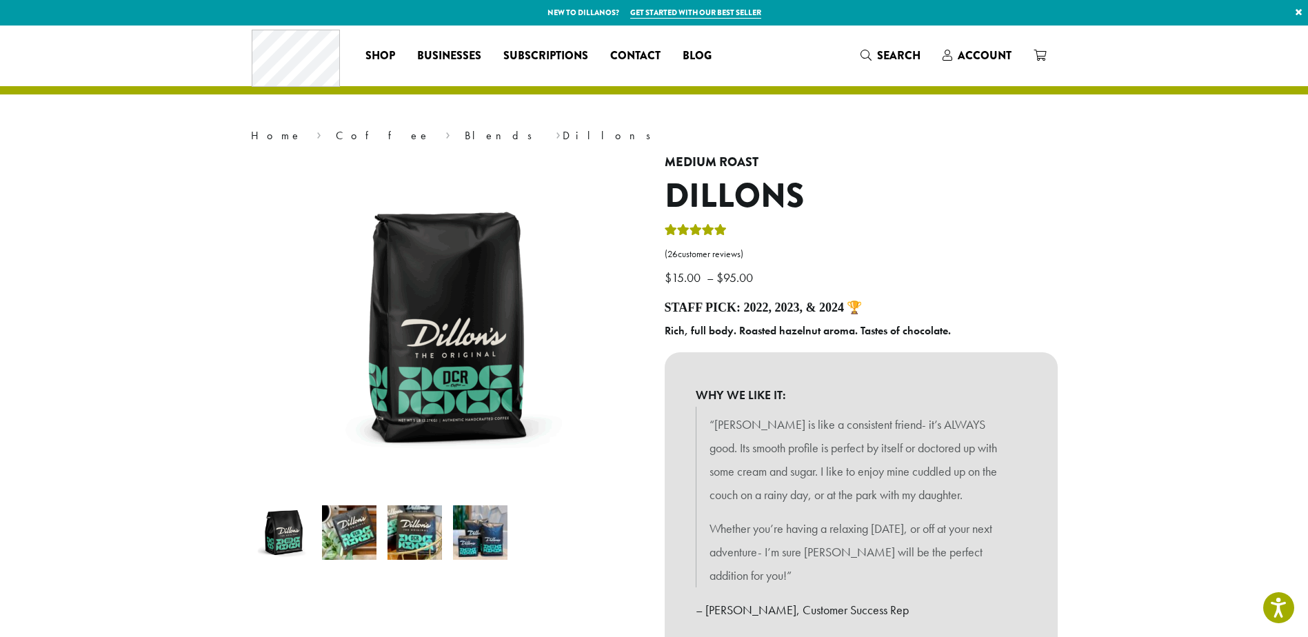
scroll to position [92, 0]
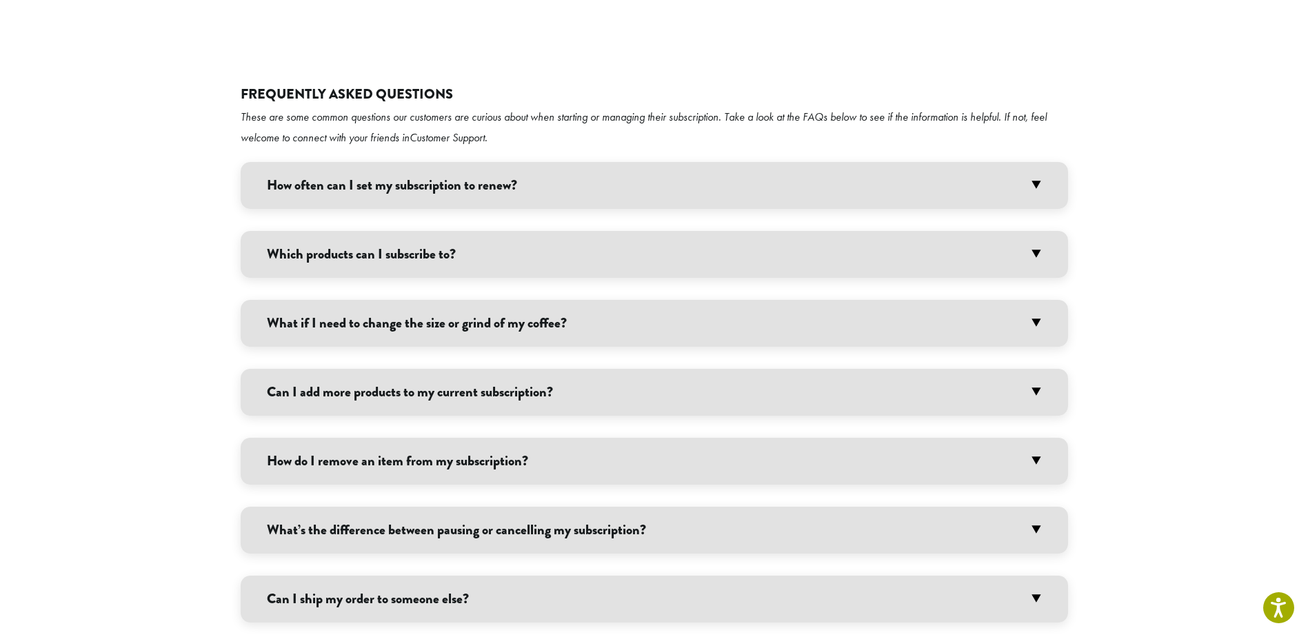
scroll to position [2763, 0]
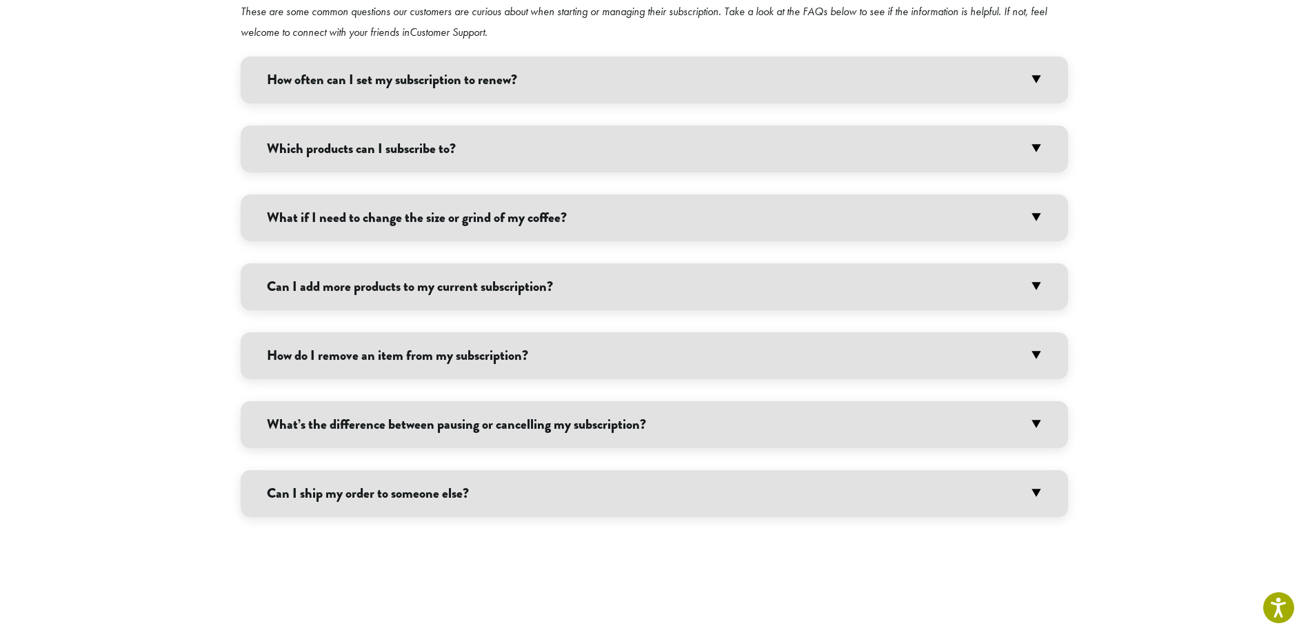
click at [1227, 225] on div "Frequently Asked Questions These are some common questions our customers are cu…" at bounding box center [654, 260] width 1308 height 758
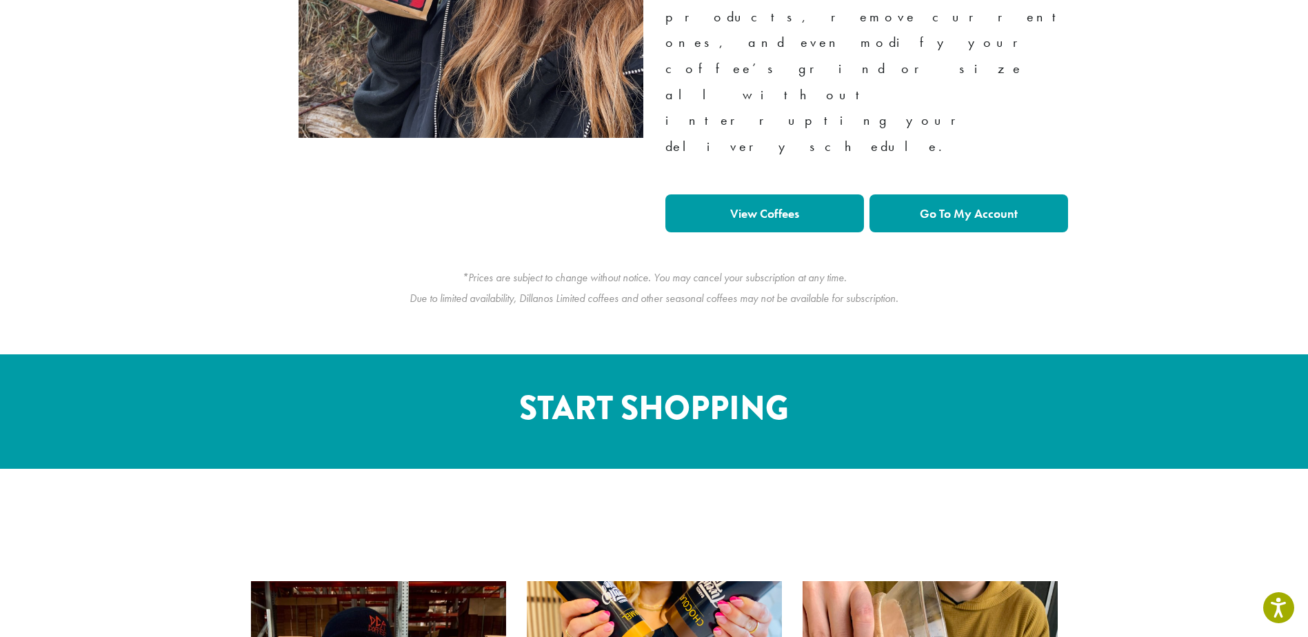
scroll to position [0, 0]
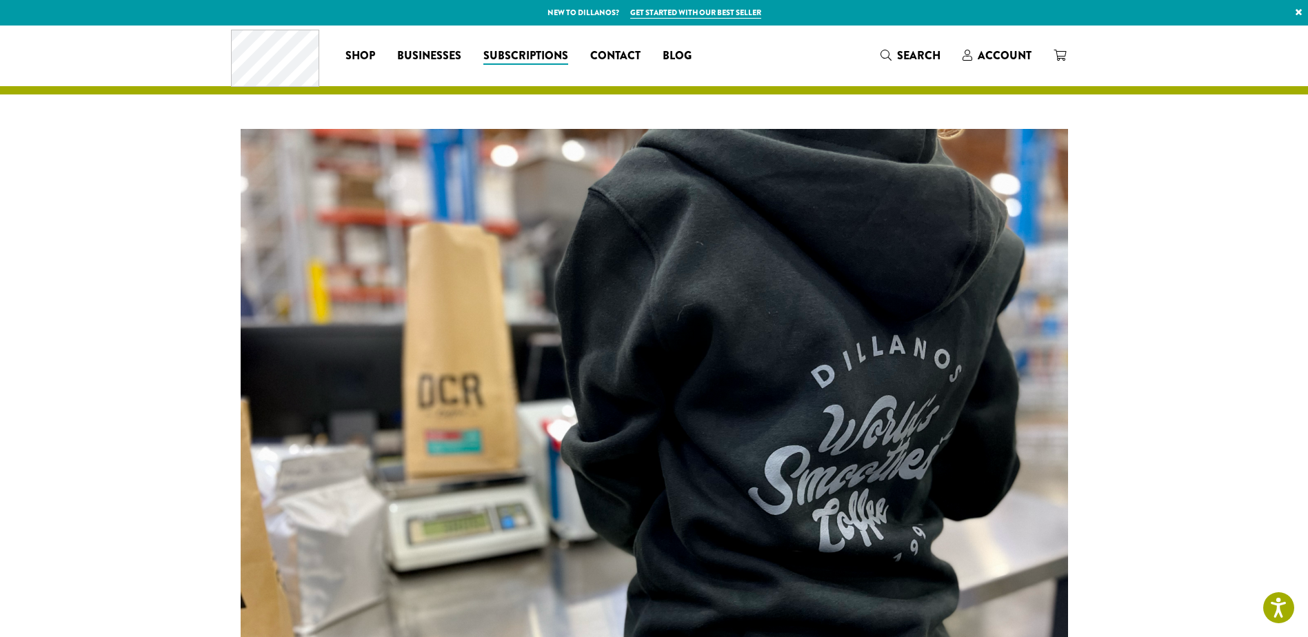
drag, startPoint x: 1220, startPoint y: 550, endPoint x: 1102, endPoint y: 93, distance: 472.1
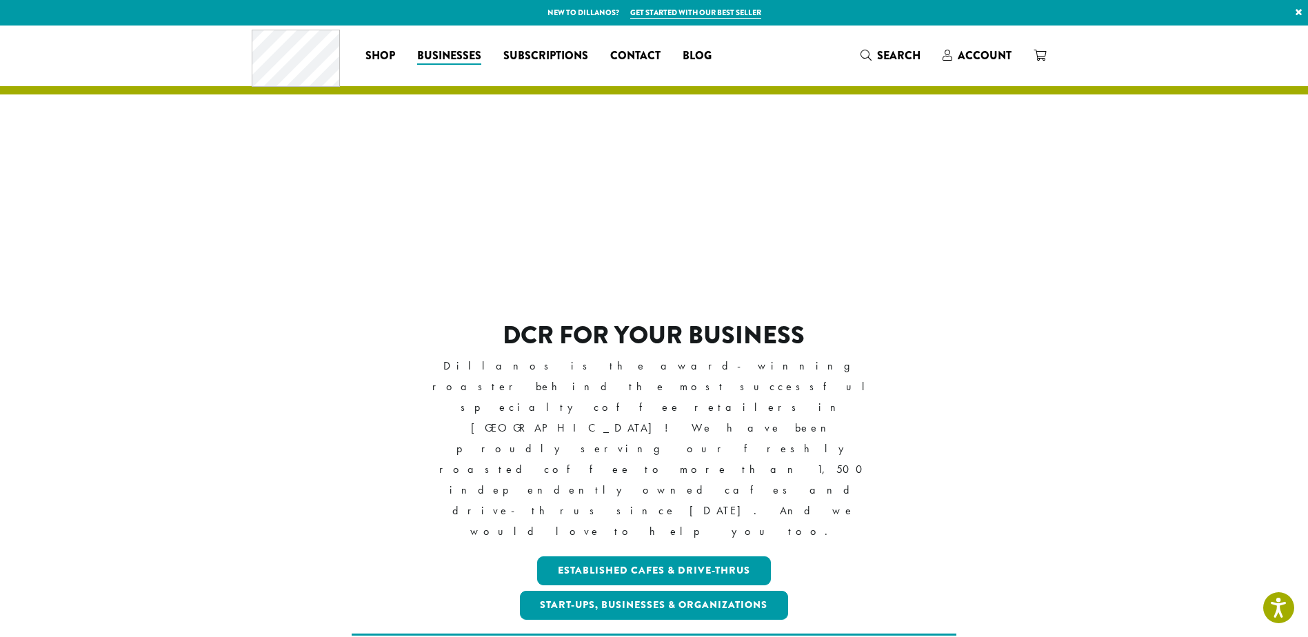
drag, startPoint x: 394, startPoint y: 360, endPoint x: 381, endPoint y: 38, distance: 322.3
